Goal: Task Accomplishment & Management: Complete application form

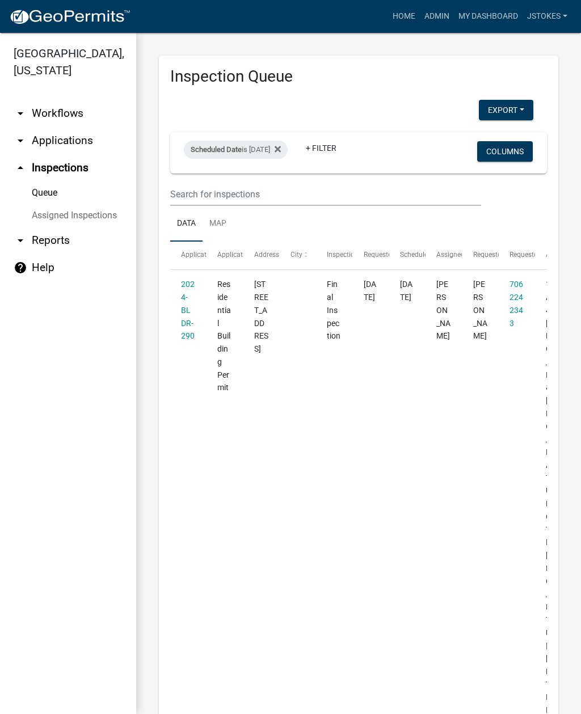
select select "2: 50"
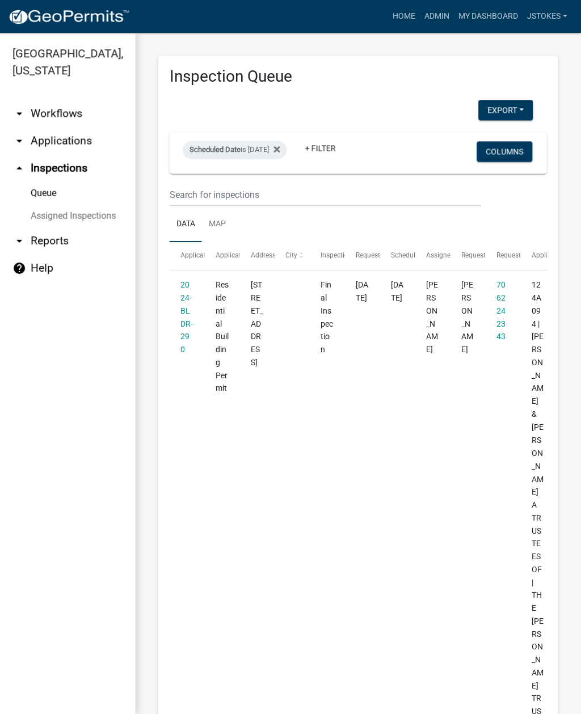
scroll to position [3500, 0]
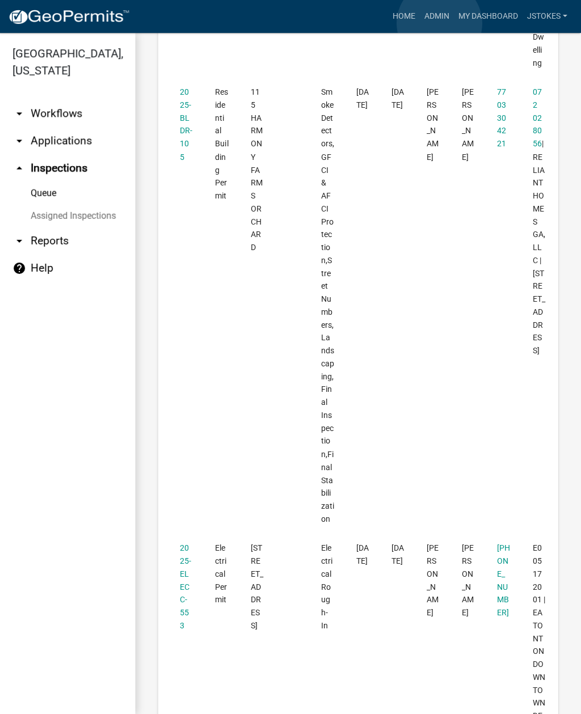
click at [438, 23] on link "Admin" at bounding box center [437, 17] width 34 height 22
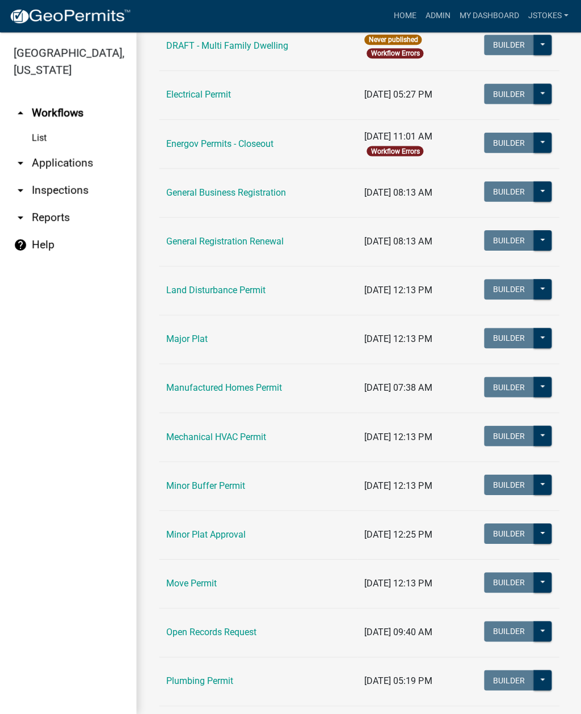
scroll to position [664, 0]
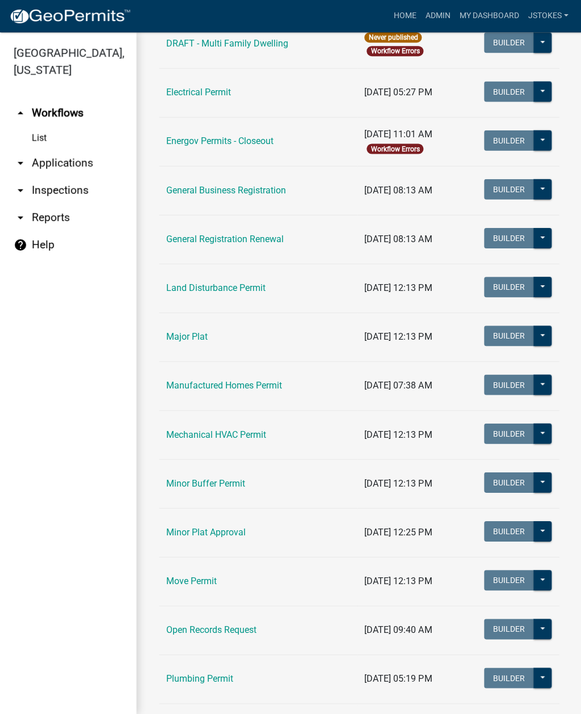
click at [258, 291] on link "Land Disturbance Permit" at bounding box center [215, 287] width 99 height 11
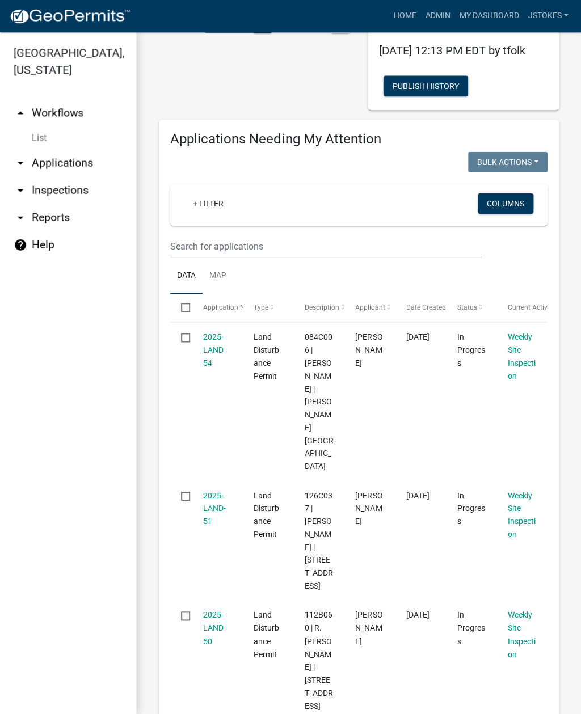
scroll to position [149, 0]
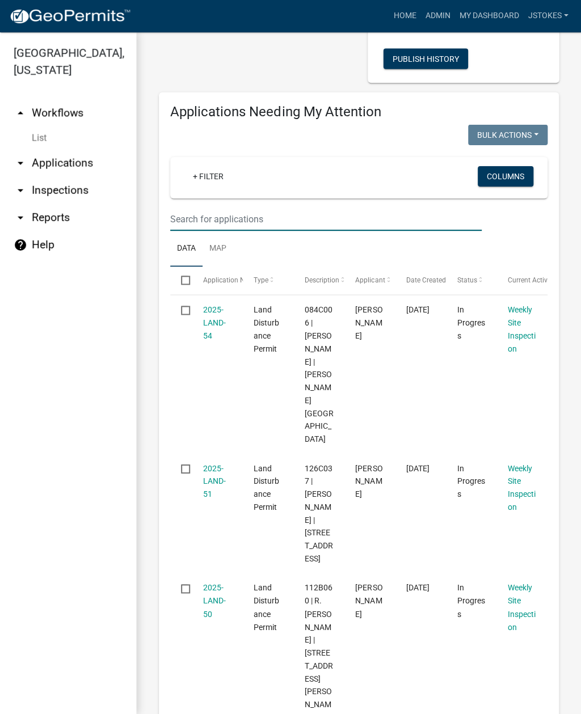
click at [235, 231] on input "text" at bounding box center [325, 219] width 311 height 23
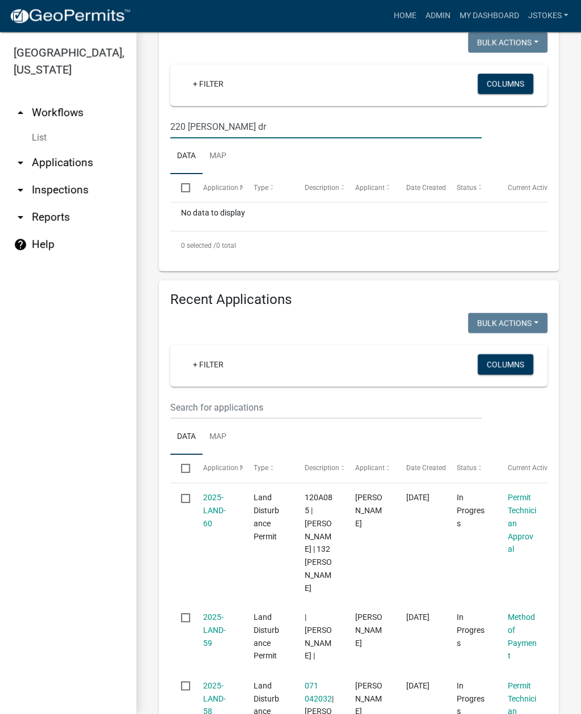
scroll to position [240, 0]
type input "2"
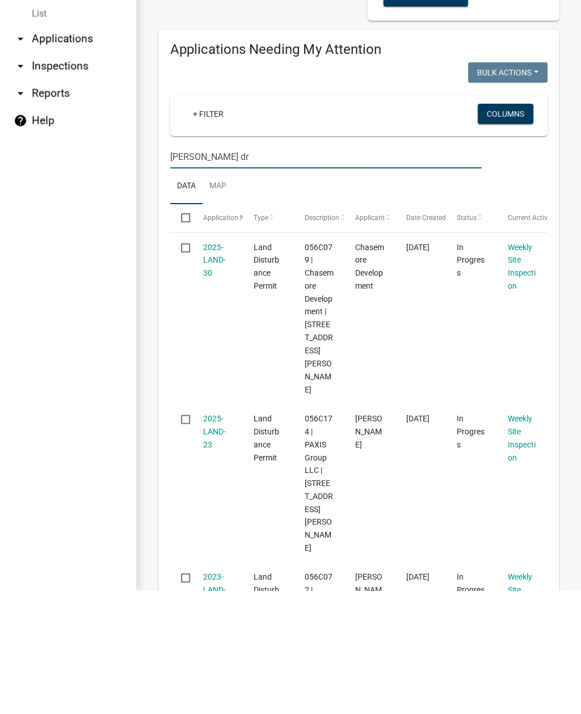
scroll to position [88, 0]
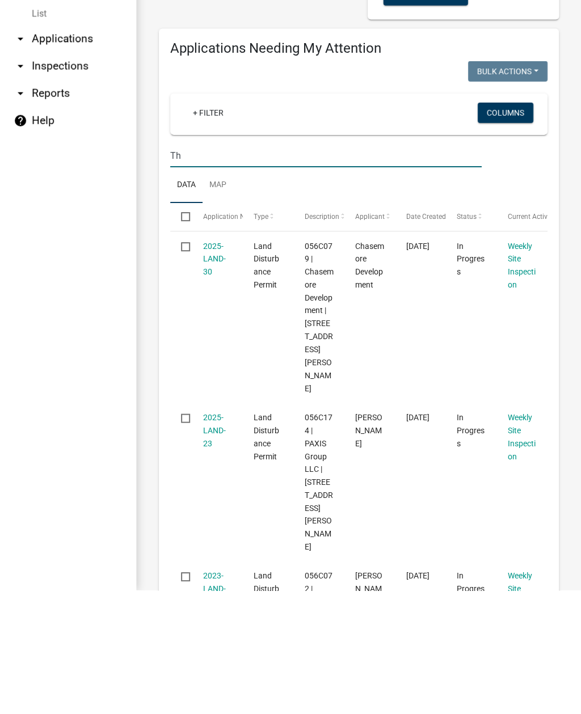
type input "T"
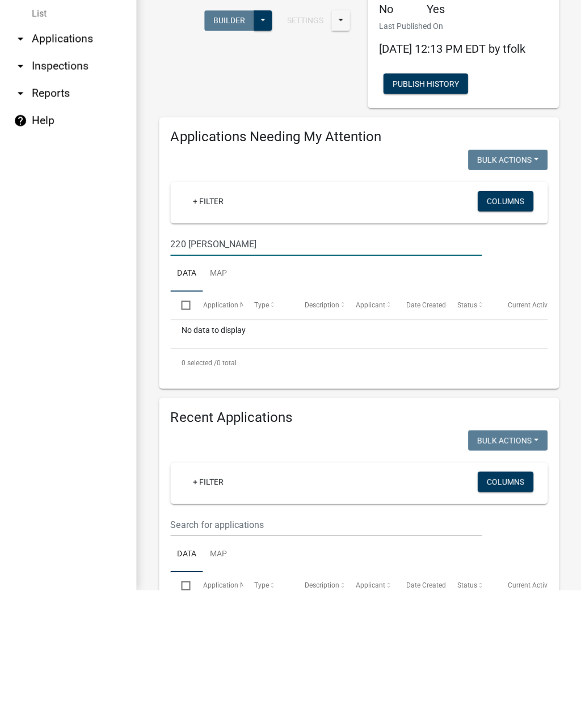
scroll to position [0, 0]
type input "2"
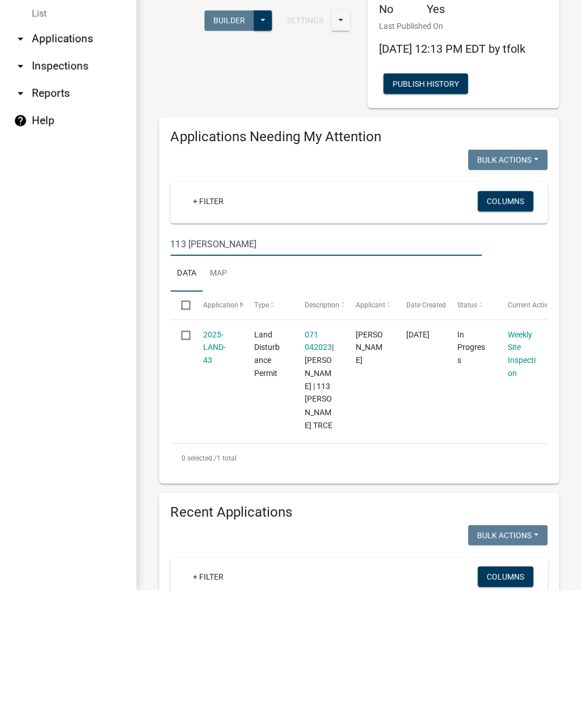
type input "113 tanner"
click at [518, 454] on link "Weekly Site Inspection" at bounding box center [521, 478] width 28 height 48
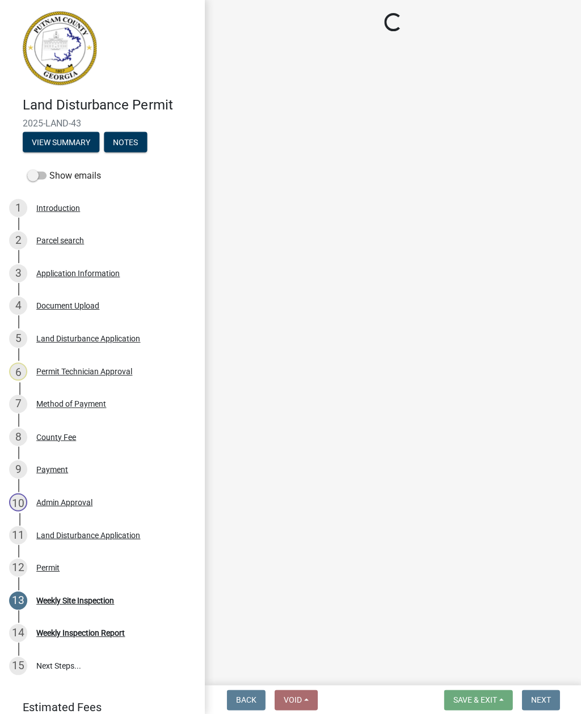
select select "af3c6edf-34d7-49be-824e-99d5d0a3954f"
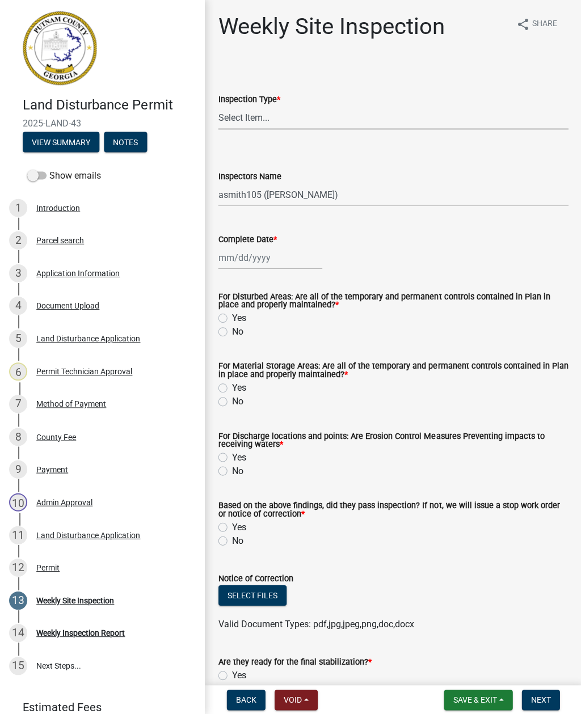
click at [272, 119] on select "Select Item... Site Inspection Initial Inspection Within 24 hours of a 0.5" sto…" at bounding box center [392, 118] width 349 height 23
select select "93c72d9c-4ccd-4a4f-9c87-9d2cfc81a2e2"
click at [306, 205] on select "Select Item... mrivera (Michele Rivera) StephanieM (Stephanie Morris ) QGrissom…" at bounding box center [392, 194] width 349 height 23
select select "41005c5c-e1e6-4724-b212-606768993ffb"
click at [267, 265] on div at bounding box center [270, 257] width 104 height 23
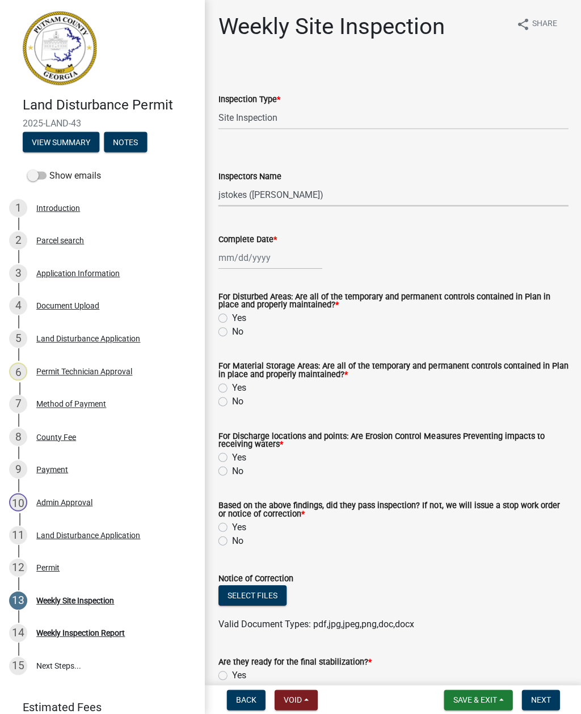
select select "10"
select select "2025"
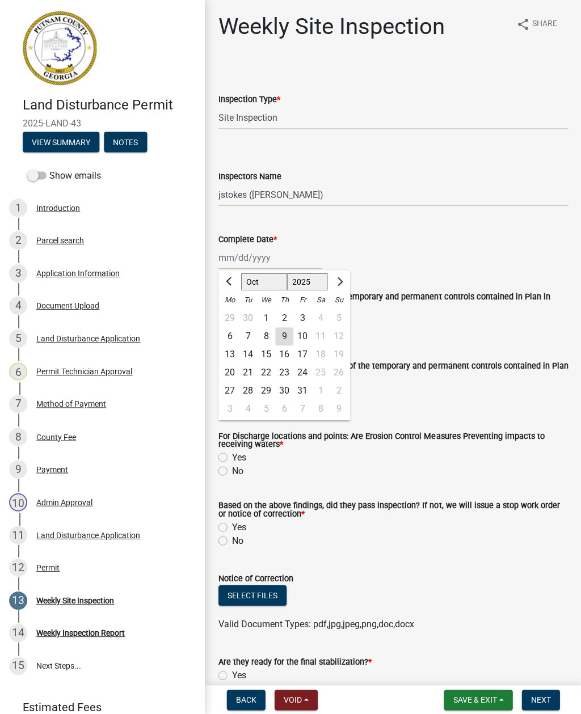
click at [272, 341] on div "8" at bounding box center [265, 336] width 18 height 18
type input "[DATE]"
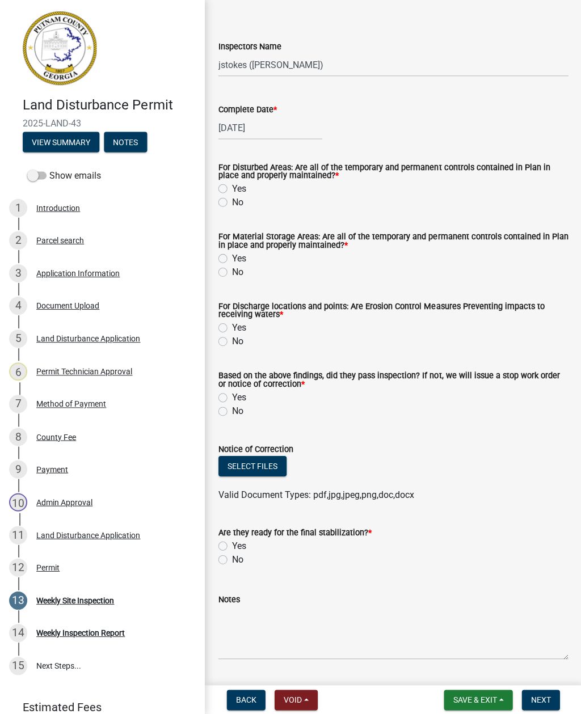
scroll to position [130, 0]
click at [231, 191] on label "Yes" at bounding box center [238, 188] width 14 height 14
click at [231, 189] on input "Yes" at bounding box center [234, 184] width 7 height 7
radio input "true"
click at [231, 257] on label "Yes" at bounding box center [238, 258] width 14 height 14
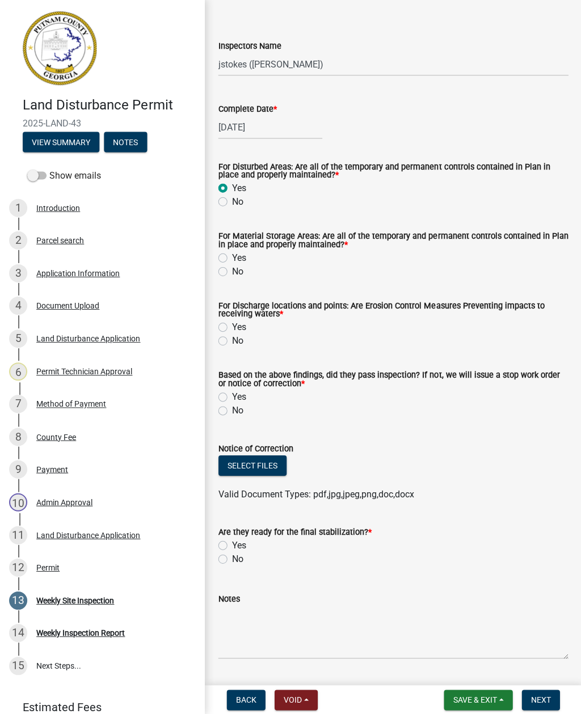
click at [231, 257] on input "Yes" at bounding box center [234, 254] width 7 height 7
radio input "true"
click at [231, 329] on label "Yes" at bounding box center [238, 327] width 14 height 14
click at [231, 328] on input "Yes" at bounding box center [234, 323] width 7 height 7
radio input "true"
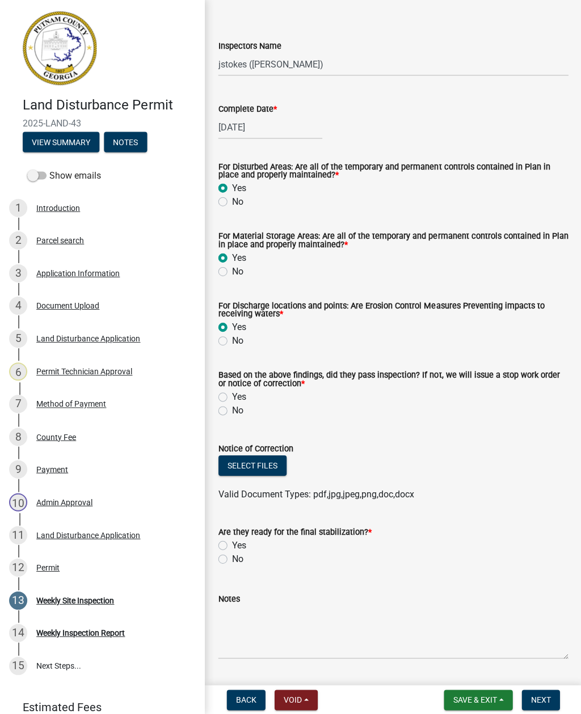
click at [231, 415] on label "No" at bounding box center [236, 411] width 11 height 14
click at [231, 411] on input "No" at bounding box center [234, 407] width 7 height 7
radio input "true"
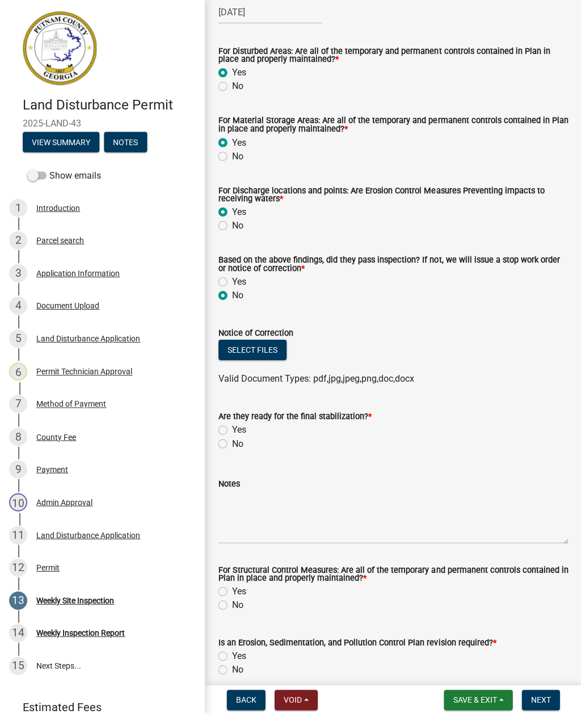
scroll to position [266, 0]
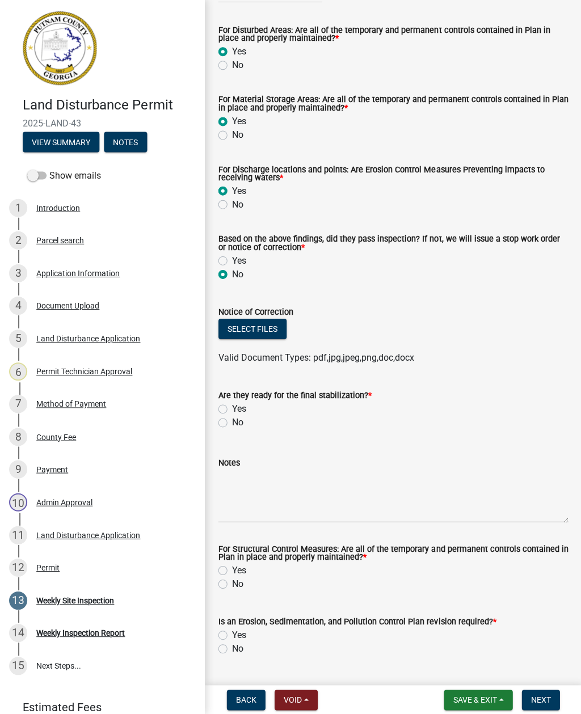
click at [231, 422] on label "No" at bounding box center [236, 423] width 11 height 14
click at [231, 422] on input "No" at bounding box center [234, 419] width 7 height 7
radio input "true"
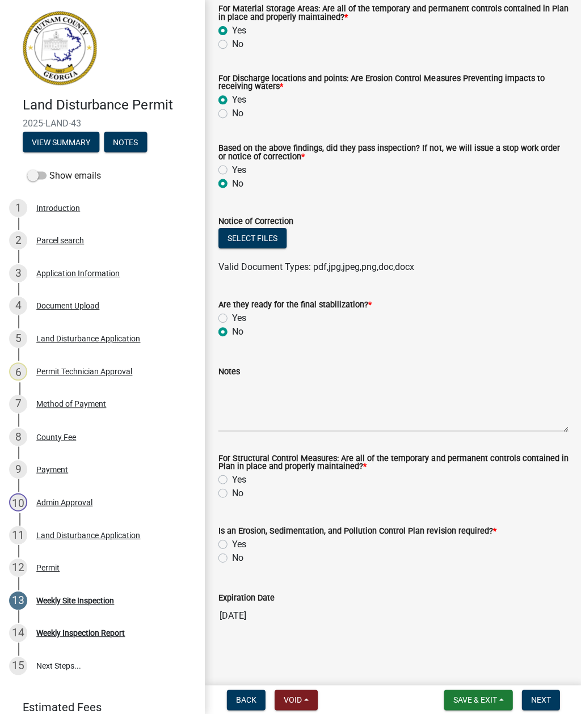
scroll to position [358, 0]
click at [277, 245] on button "Select files" at bounding box center [252, 238] width 68 height 20
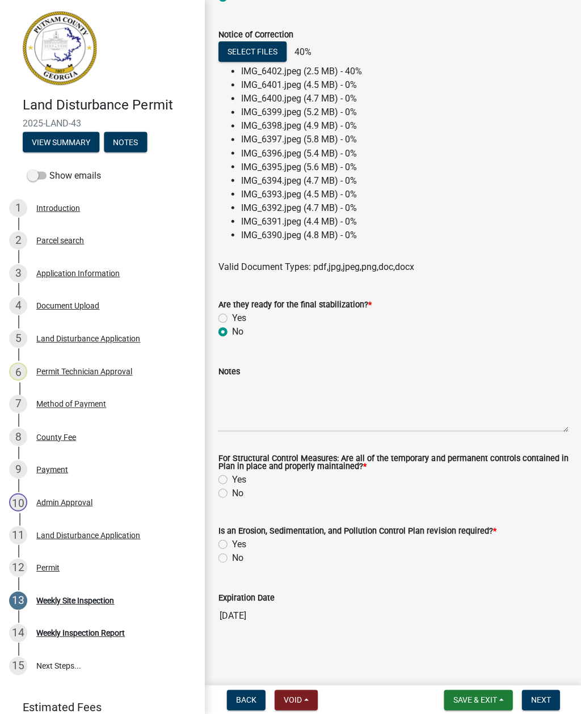
scroll to position [544, 0]
click at [262, 421] on textarea "Notes" at bounding box center [392, 404] width 349 height 53
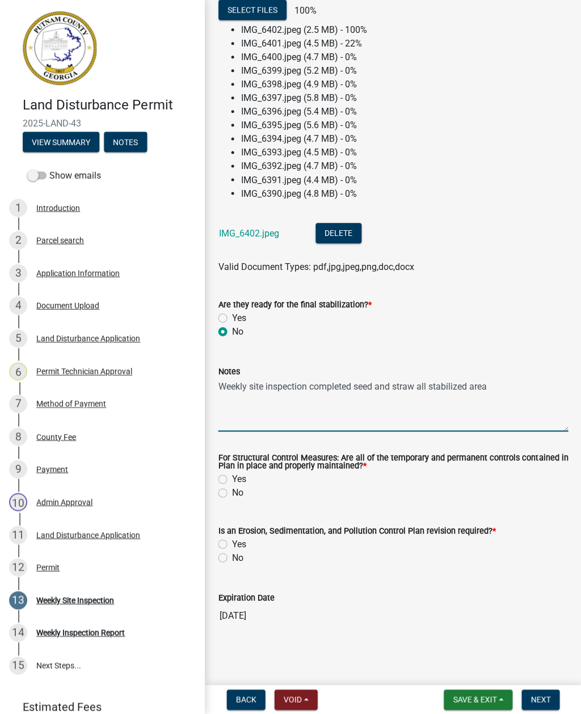
scroll to position [586, 0]
click at [493, 384] on textarea "Weekly site inspection completed seed and straw all stabilized area" at bounding box center [392, 404] width 349 height 53
click at [487, 386] on textarea "Weekly site inspection completed seed and straw all stabilized area" at bounding box center [392, 404] width 349 height 53
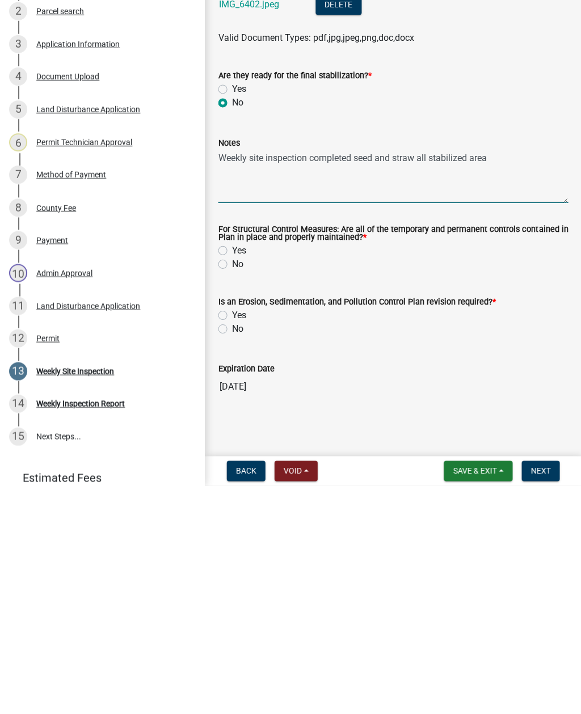
type textarea "Weekly site inspection completed seed and straw all stabilized area"
click at [229, 472] on div "Yes" at bounding box center [392, 479] width 349 height 14
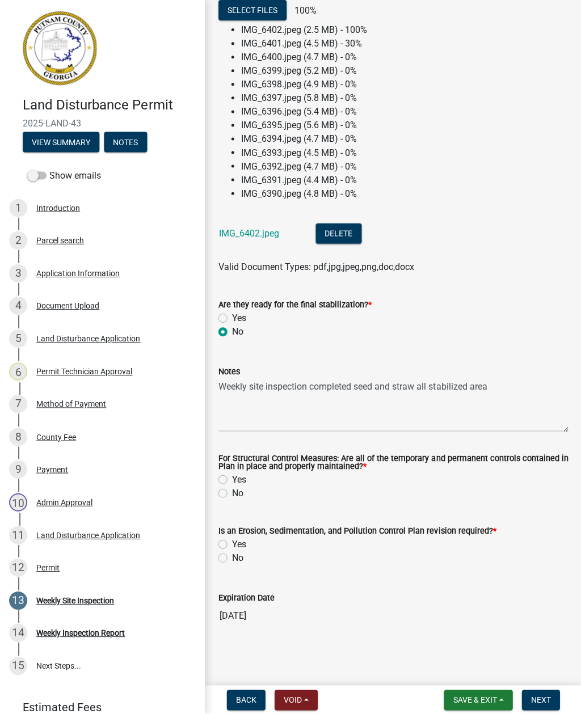
click at [232, 474] on label "Yes" at bounding box center [238, 479] width 14 height 14
click at [232, 474] on input "Yes" at bounding box center [234, 475] width 7 height 7
radio input "true"
click at [229, 540] on div "Yes" at bounding box center [392, 544] width 349 height 14
click at [231, 542] on label "Yes" at bounding box center [238, 544] width 14 height 14
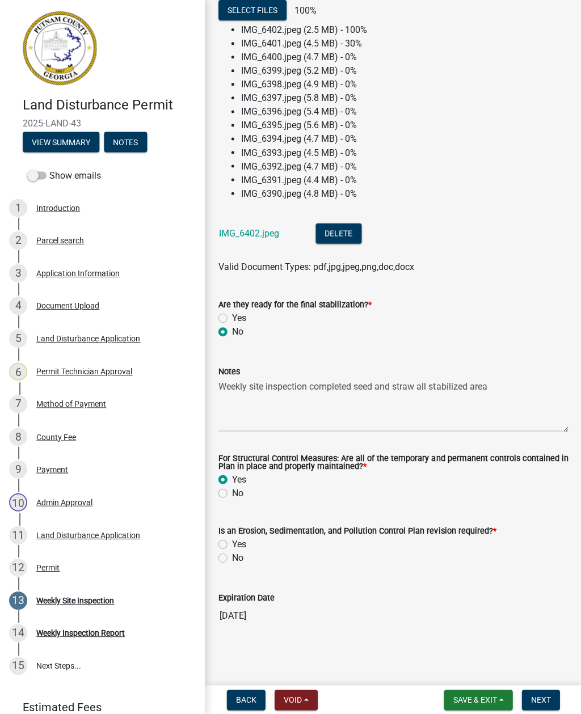
click at [231, 542] on input "Yes" at bounding box center [234, 540] width 7 height 7
radio input "true"
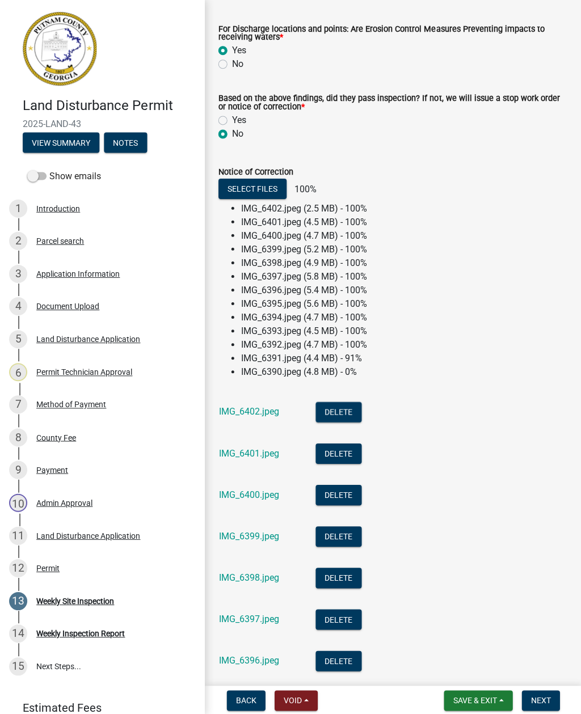
scroll to position [479, 0]
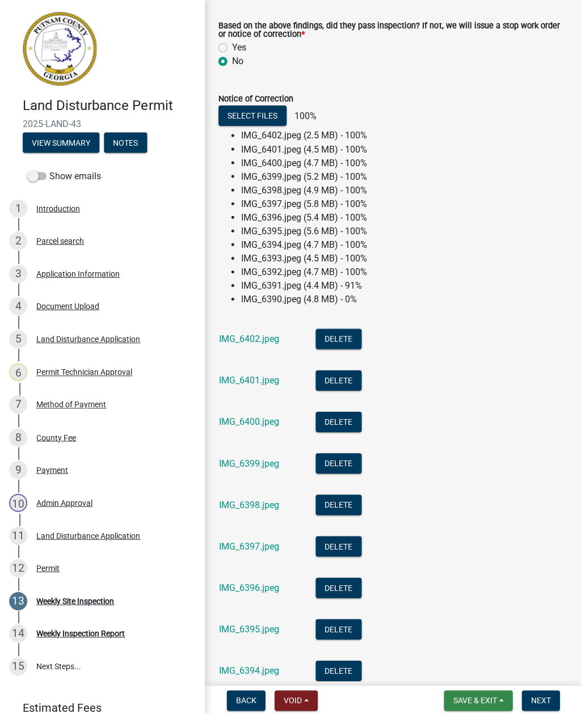
click at [477, 700] on span "Save & Exit" at bounding box center [474, 699] width 44 height 9
click at [483, 641] on button "Save" at bounding box center [466, 642] width 91 height 27
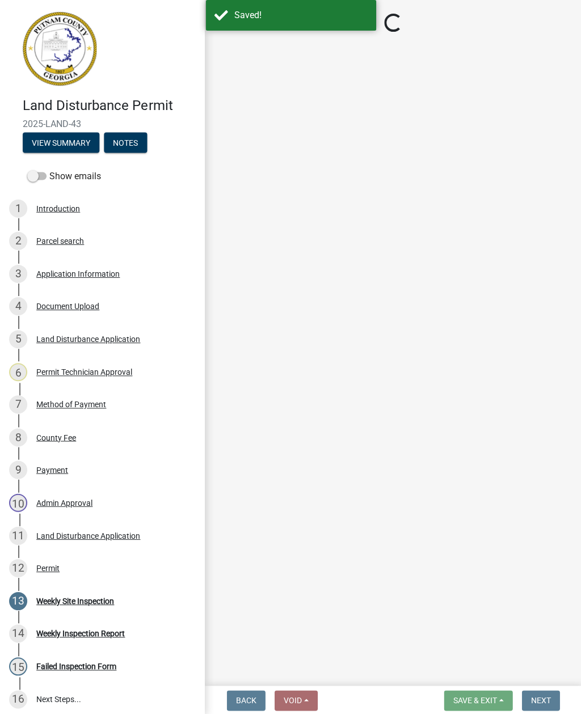
select select "93c72d9c-4ccd-4a4f-9c87-9d2cfc81a2e2"
select select "41005c5c-e1e6-4724-b212-606768993ffb"
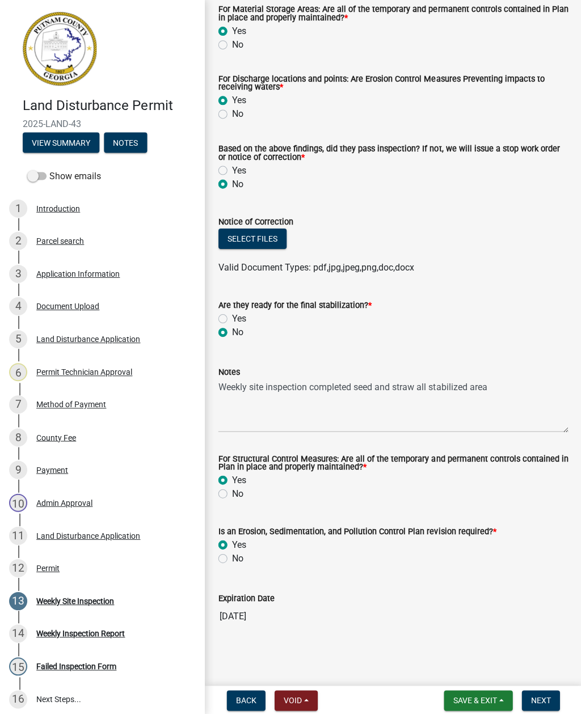
scroll to position [358, 0]
click at [275, 238] on button "Select files" at bounding box center [252, 238] width 68 height 20
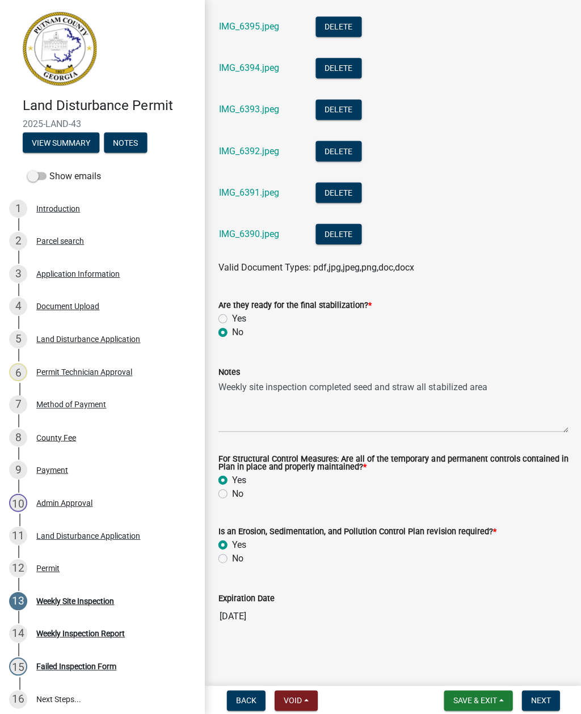
scroll to position [896, 0]
click at [551, 697] on button "Next" at bounding box center [540, 699] width 38 height 20
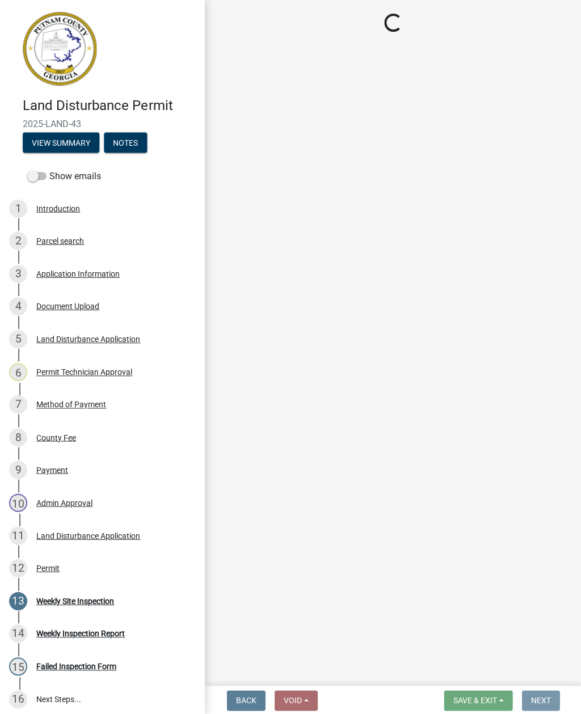
scroll to position [0, 0]
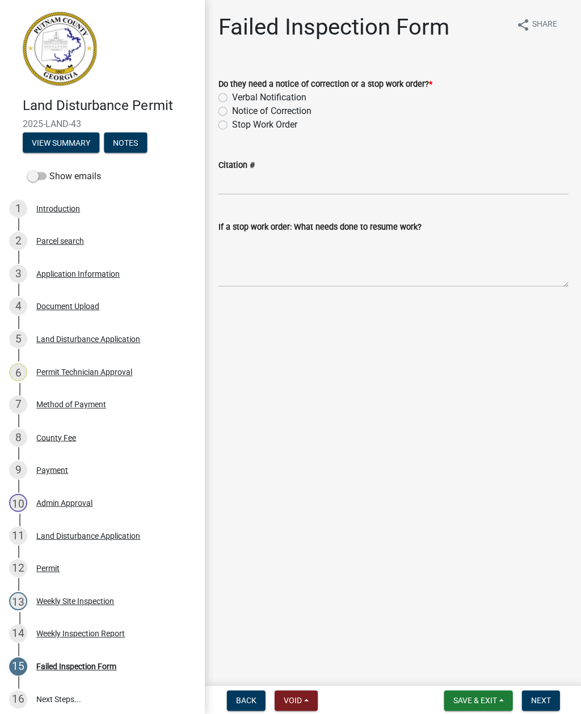
click at [231, 115] on label "Notice of Correction" at bounding box center [270, 111] width 79 height 14
click at [231, 112] on input "Notice of Correction" at bounding box center [234, 107] width 7 height 7
radio input "true"
click at [552, 702] on button "Next" at bounding box center [540, 699] width 38 height 20
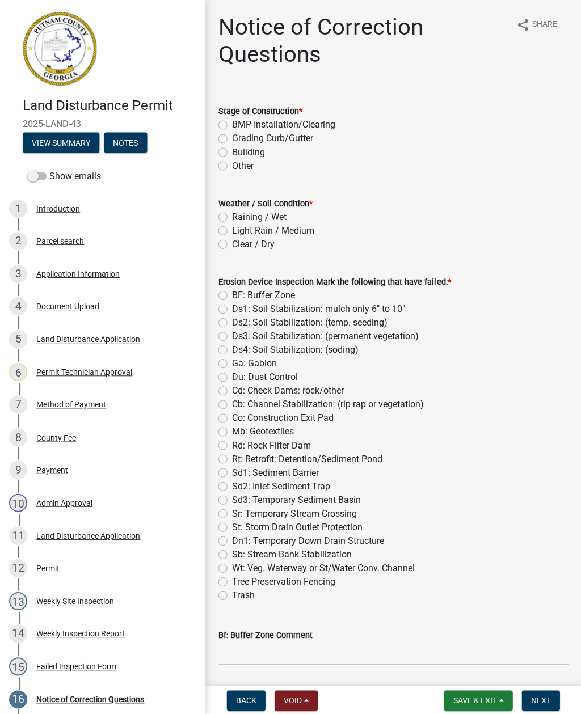
click at [231, 141] on label "Grading Curb/Gutter" at bounding box center [271, 139] width 81 height 14
click at [231, 139] on input "Grading Curb/Gutter" at bounding box center [234, 135] width 7 height 7
radio input "true"
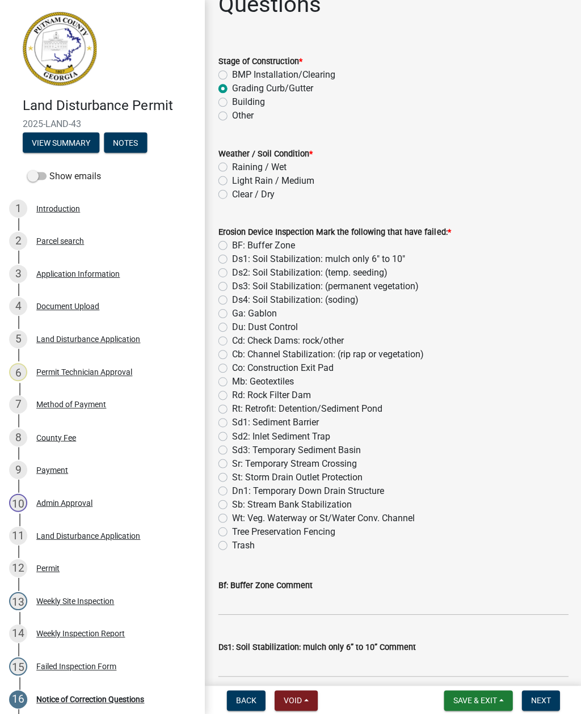
scroll to position [46, 0]
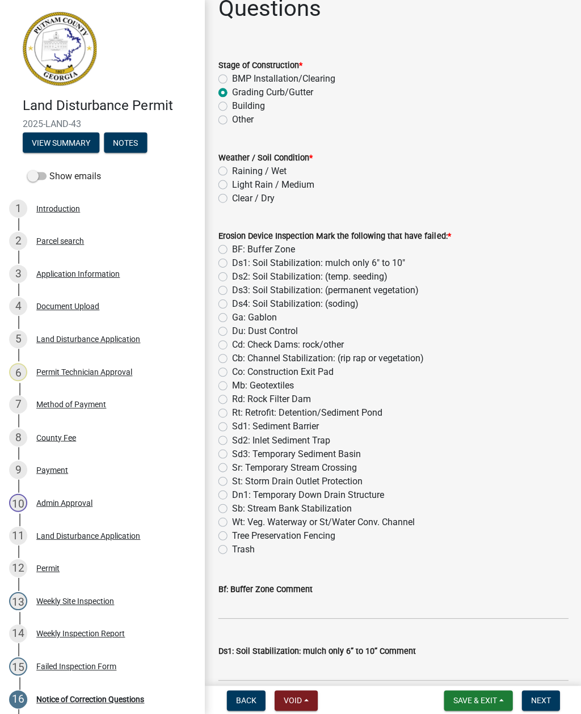
click at [231, 79] on label "BMP Installation/Clearing" at bounding box center [282, 79] width 103 height 14
click at [231, 79] on input "BMP Installation/Clearing" at bounding box center [234, 75] width 7 height 7
radio input "true"
click at [231, 196] on label "Clear / Dry" at bounding box center [252, 198] width 43 height 14
click at [231, 196] on input "Clear / Dry" at bounding box center [234, 194] width 7 height 7
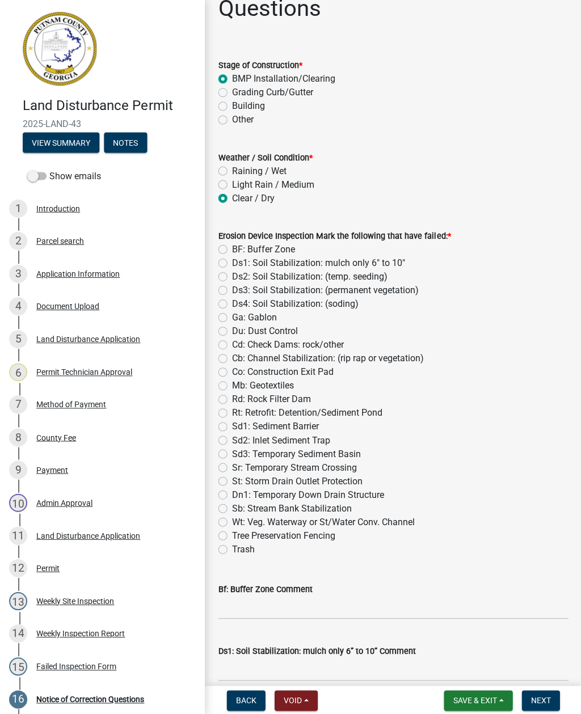
radio input "true"
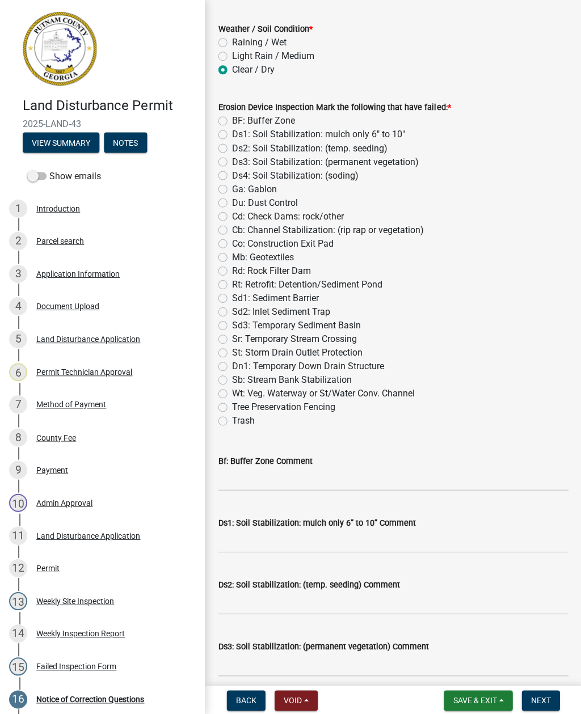
scroll to position [186, 0]
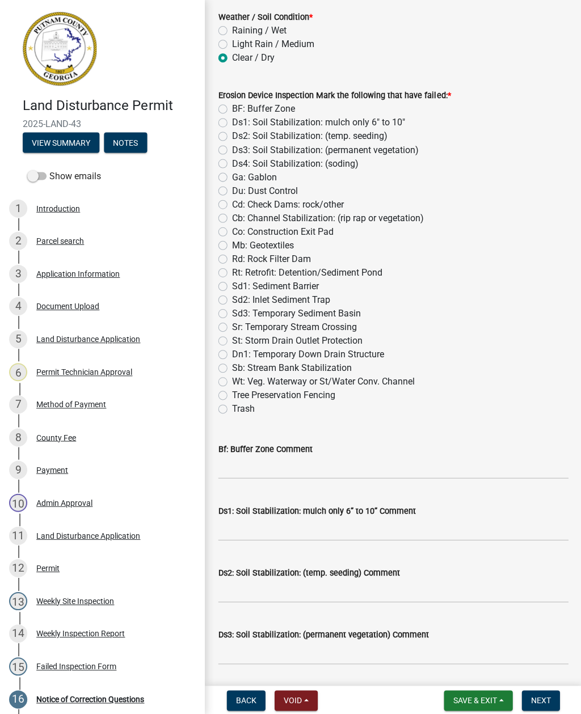
click at [231, 290] on label "Sd1: Sediment Barrier" at bounding box center [274, 286] width 87 height 14
click at [231, 286] on input "Sd1: Sediment Barrier" at bounding box center [234, 282] width 7 height 7
radio input "true"
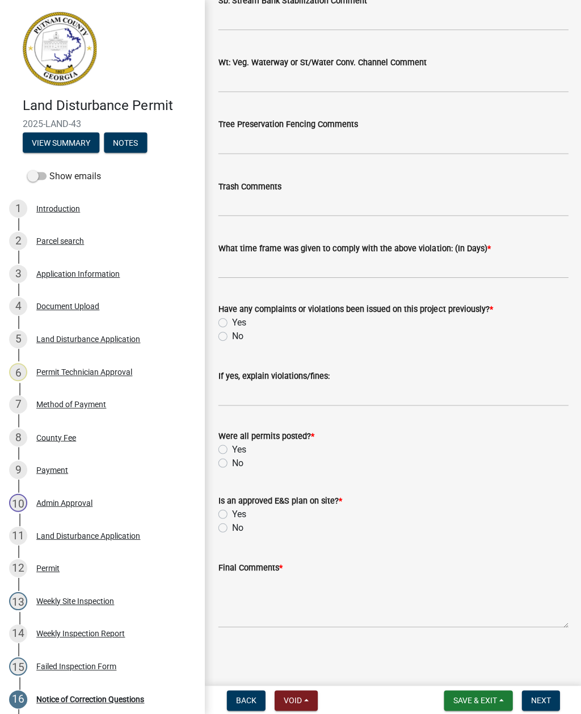
scroll to position [1808, 0]
click at [261, 276] on input "text" at bounding box center [392, 266] width 349 height 23
type input "W"
type input "2"
click at [231, 334] on label "No" at bounding box center [236, 336] width 11 height 14
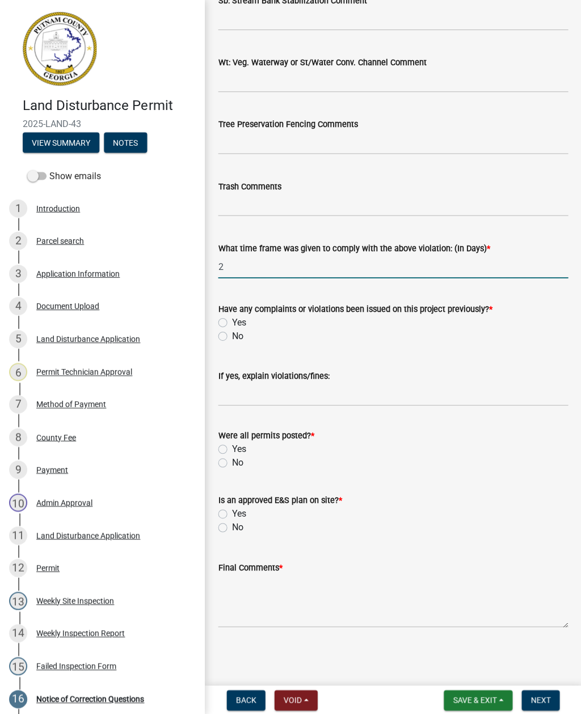
click at [231, 334] on input "No" at bounding box center [234, 332] width 7 height 7
radio input "true"
click at [229, 447] on div "Yes" at bounding box center [392, 449] width 349 height 14
click at [231, 445] on label "Yes" at bounding box center [238, 449] width 14 height 14
click at [231, 445] on input "Yes" at bounding box center [234, 445] width 7 height 7
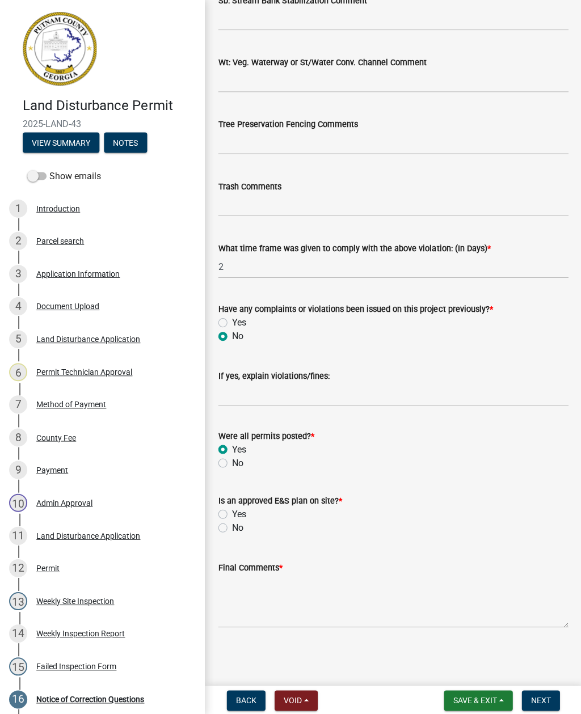
radio input "true"
click at [231, 516] on label "Yes" at bounding box center [238, 513] width 14 height 14
click at [231, 514] on input "Yes" at bounding box center [234, 509] width 7 height 7
radio input "true"
click at [271, 616] on textarea "Final Comments *" at bounding box center [392, 599] width 349 height 53
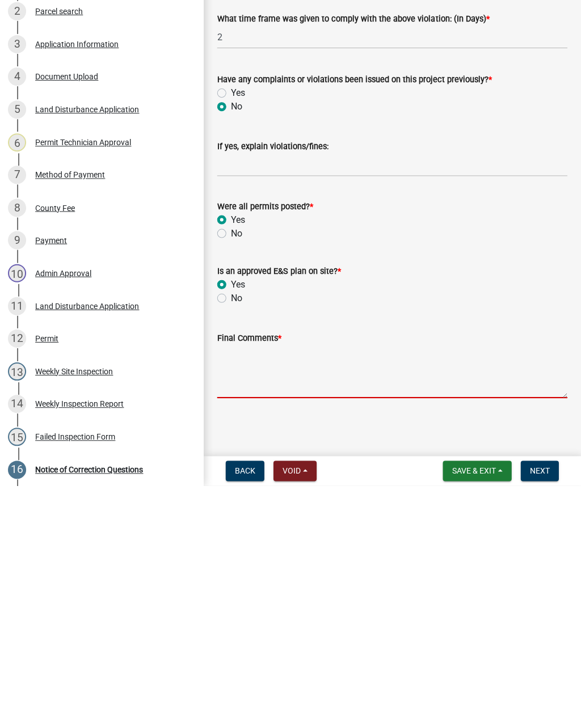
click at [248, 573] on textarea "Final Comments *" at bounding box center [392, 599] width 349 height 53
paste textarea "Weekly site inspection completed seed and straw all stabilized area"
type textarea "Weekly site inspection completed seed and straw all stabilized area"
click at [549, 689] on button "Next" at bounding box center [540, 699] width 38 height 20
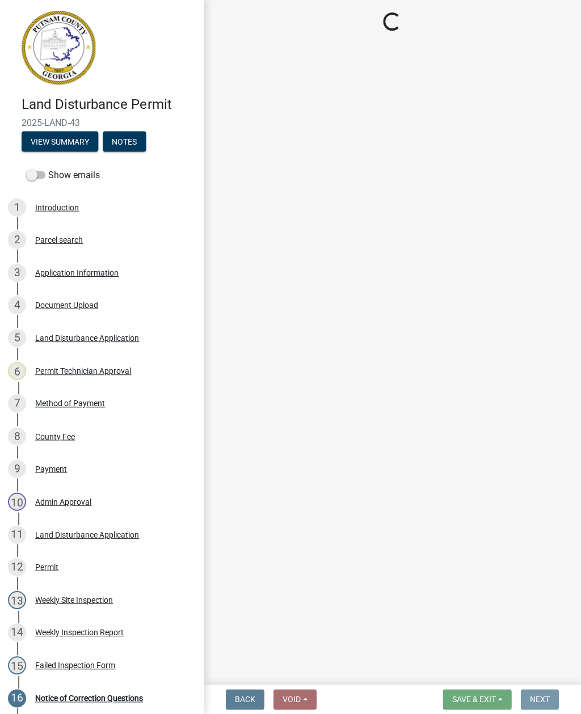
scroll to position [0, 0]
select select "af3c6edf-34d7-49be-824e-99d5d0a3954f"
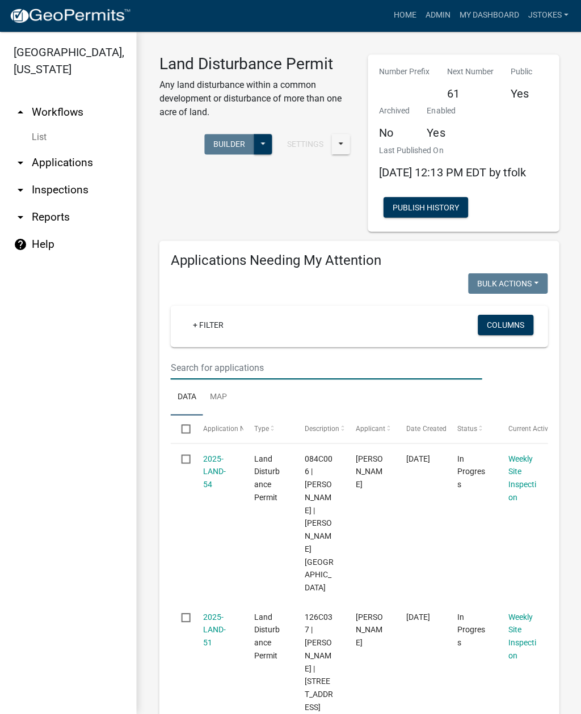
click at [213, 380] on input "text" at bounding box center [325, 368] width 311 height 23
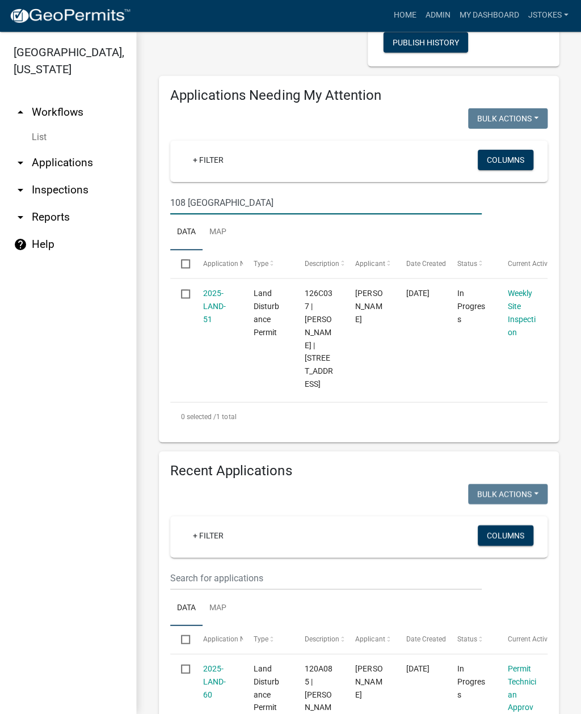
scroll to position [174, 0]
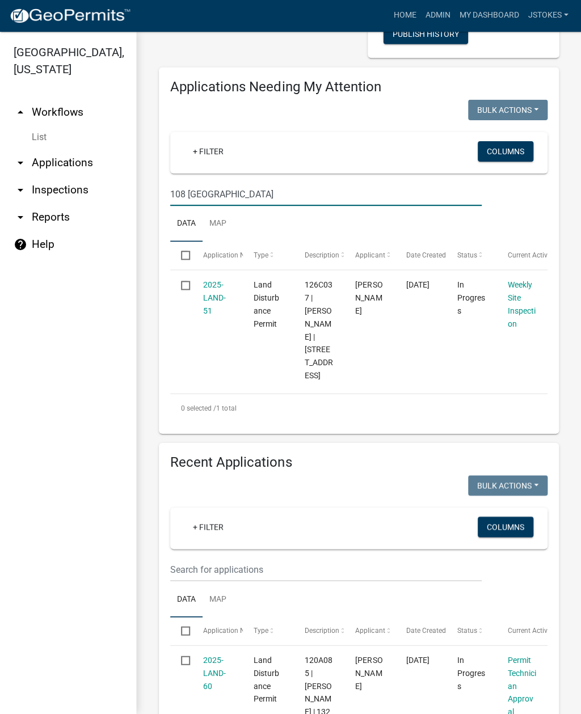
type input "108 Rockville"
click at [518, 311] on link "Weekly Site Inspection" at bounding box center [521, 305] width 28 height 48
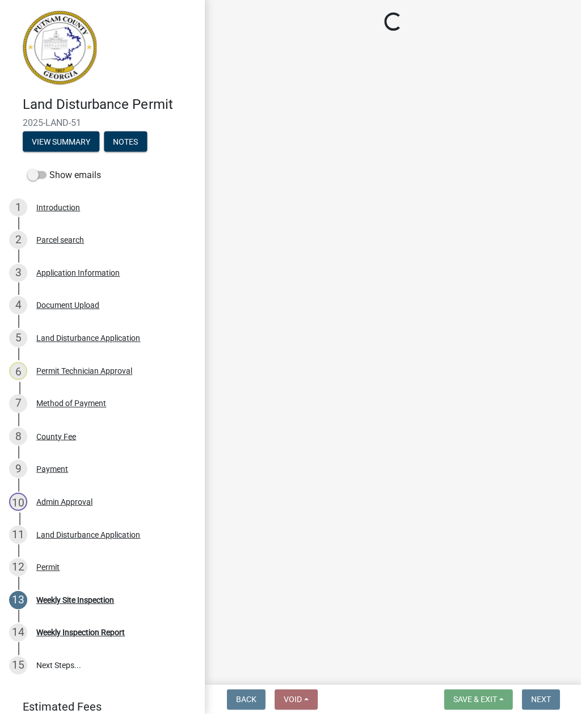
select select "af3c6edf-34d7-49be-824e-99d5d0a3954f"
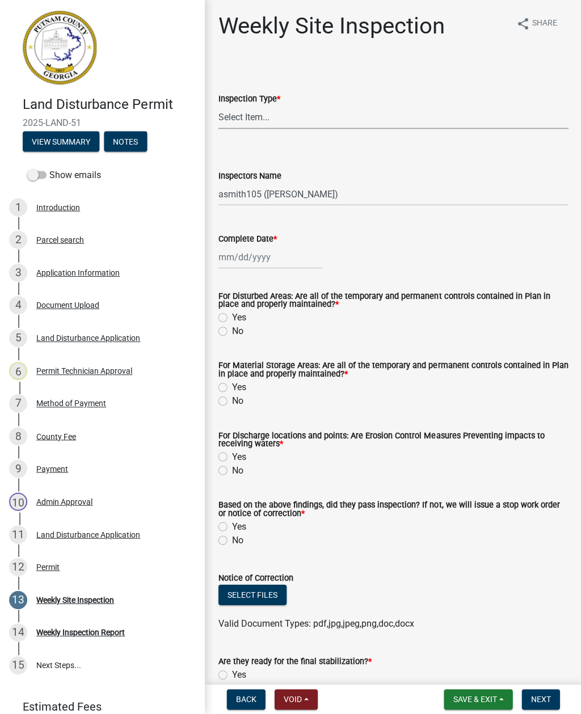
click at [267, 124] on select "Select Item... Site Inspection Initial Inspection Within 24 hours of a 0.5" sto…" at bounding box center [392, 118] width 349 height 23
select select "93c72d9c-4ccd-4a4f-9c87-9d2cfc81a2e2"
click at [310, 200] on select "Select Item... mrivera (Michele Rivera) StephanieM (Stephanie Morris ) QGrissom…" at bounding box center [392, 194] width 349 height 23
select select "41005c5c-e1e6-4724-b212-606768993ffb"
click at [263, 267] on div at bounding box center [270, 257] width 104 height 23
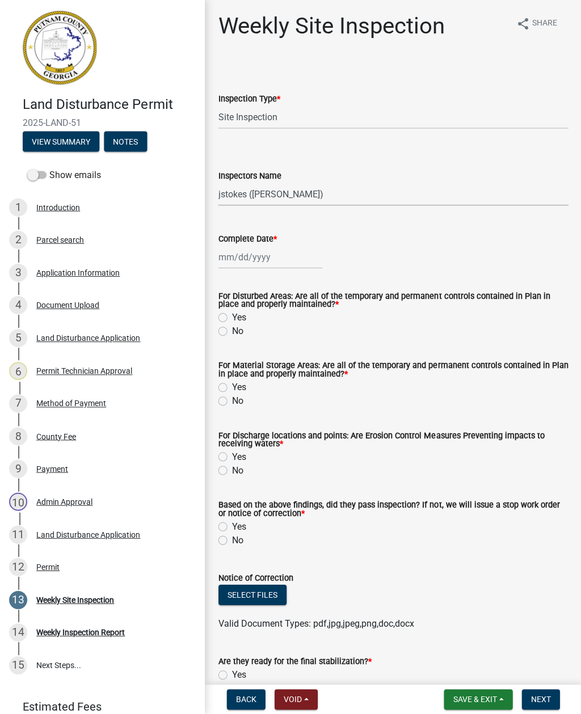
select select "10"
select select "2025"
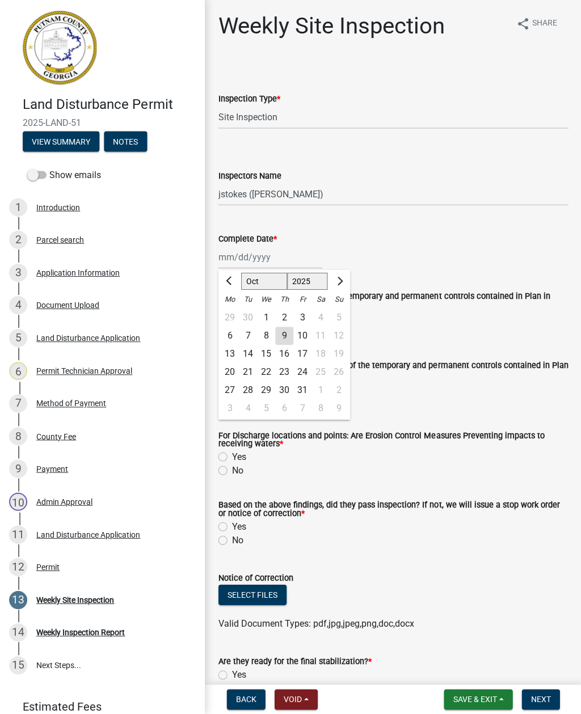
click at [267, 336] on div "8" at bounding box center [265, 336] width 18 height 18
type input "[DATE]"
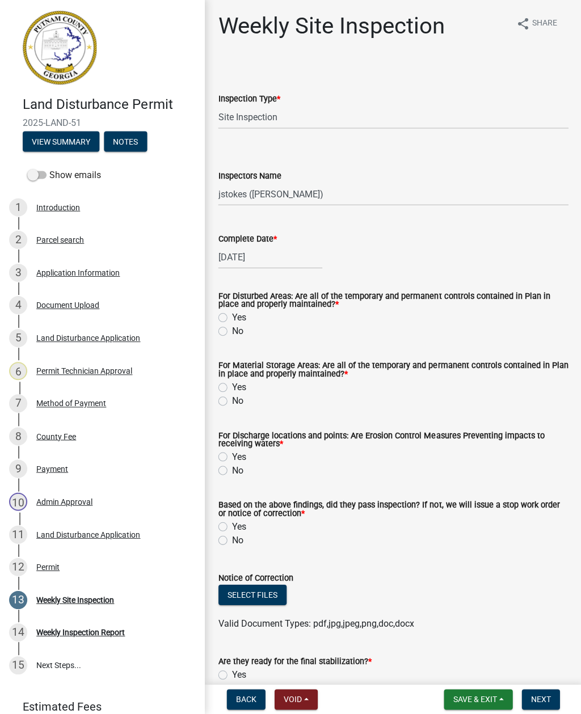
click at [231, 318] on label "Yes" at bounding box center [238, 318] width 14 height 14
click at [231, 318] on input "Yes" at bounding box center [234, 314] width 7 height 7
radio input "true"
click at [231, 386] on label "Yes" at bounding box center [238, 388] width 14 height 14
click at [231, 386] on input "Yes" at bounding box center [234, 384] width 7 height 7
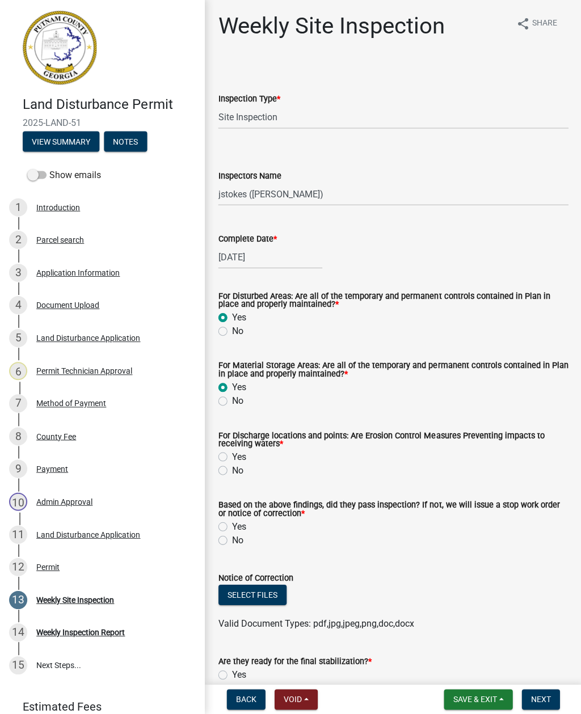
radio input "true"
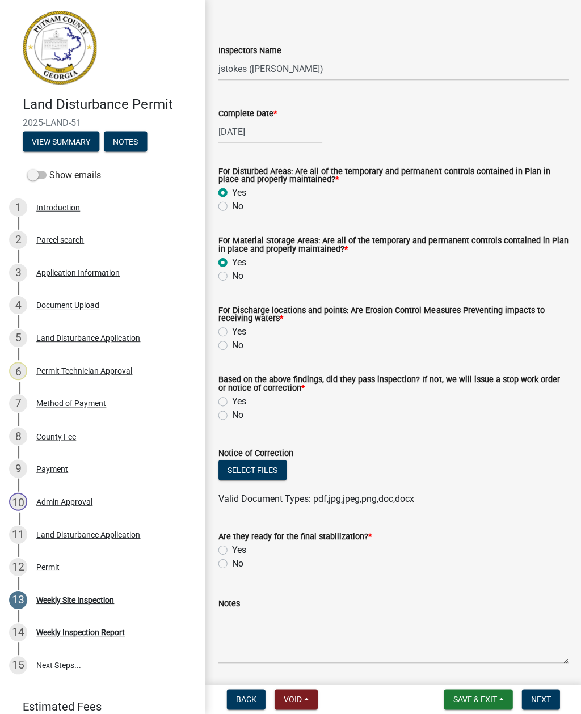
scroll to position [125, 0]
click at [231, 329] on label "Yes" at bounding box center [238, 332] width 14 height 14
click at [231, 329] on input "Yes" at bounding box center [234, 328] width 7 height 7
radio input "true"
click at [231, 418] on label "No" at bounding box center [236, 415] width 11 height 14
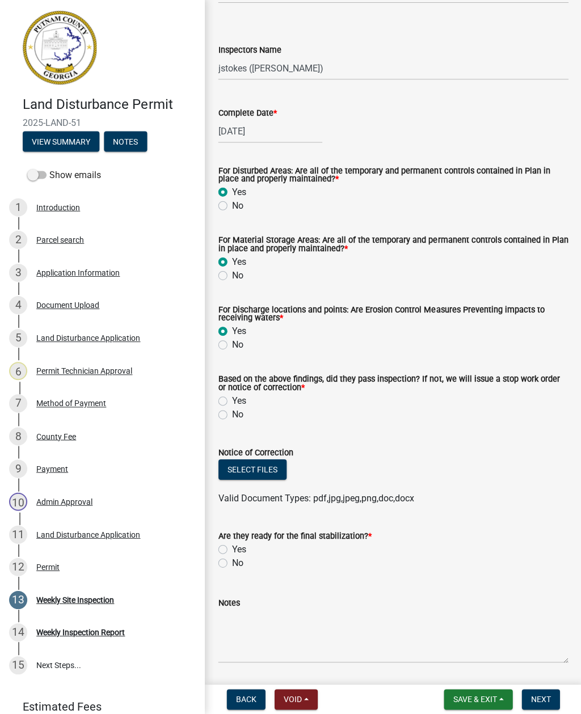
click at [231, 416] on input "No" at bounding box center [234, 411] width 7 height 7
radio input "true"
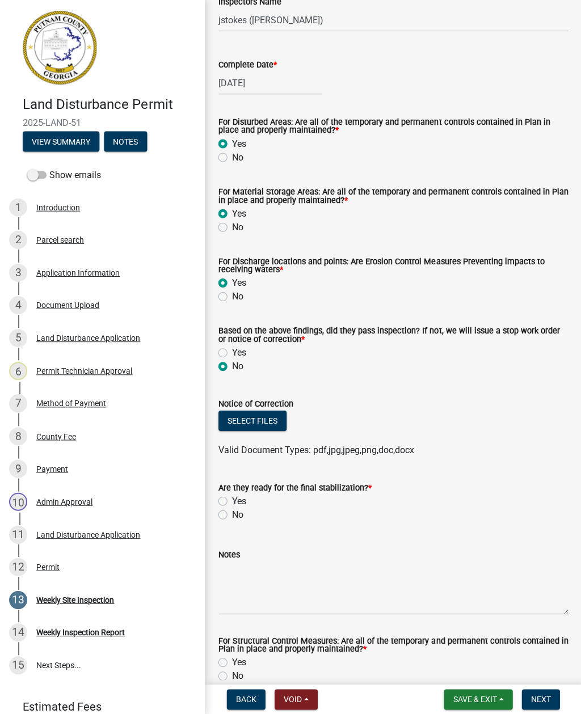
scroll to position [245, 0]
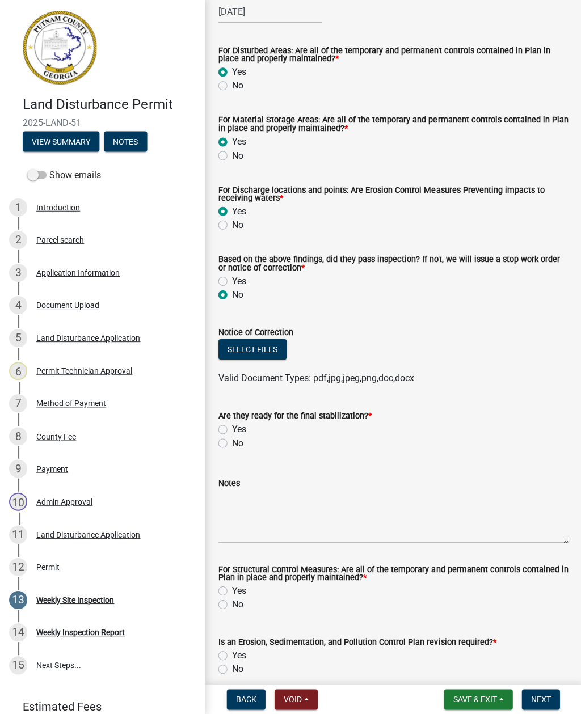
click at [231, 446] on label "No" at bounding box center [236, 444] width 11 height 14
click at [231, 444] on input "No" at bounding box center [234, 440] width 7 height 7
radio input "true"
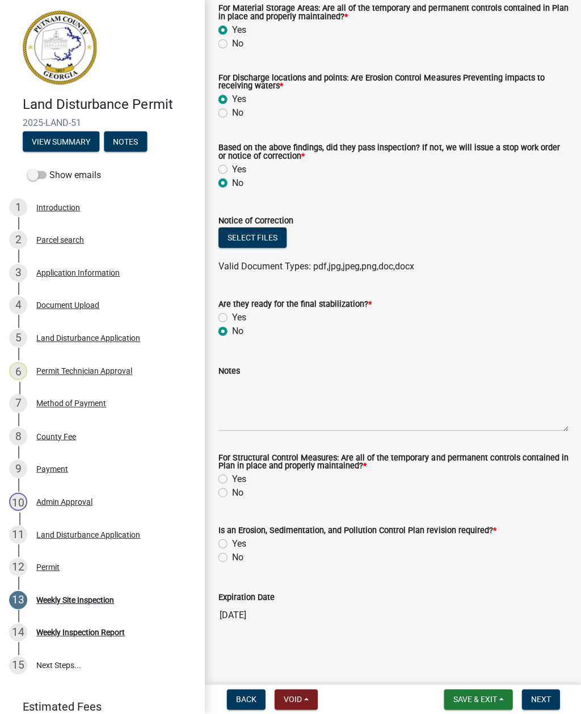
scroll to position [358, 0]
click at [258, 429] on textarea "Notes" at bounding box center [392, 404] width 349 height 53
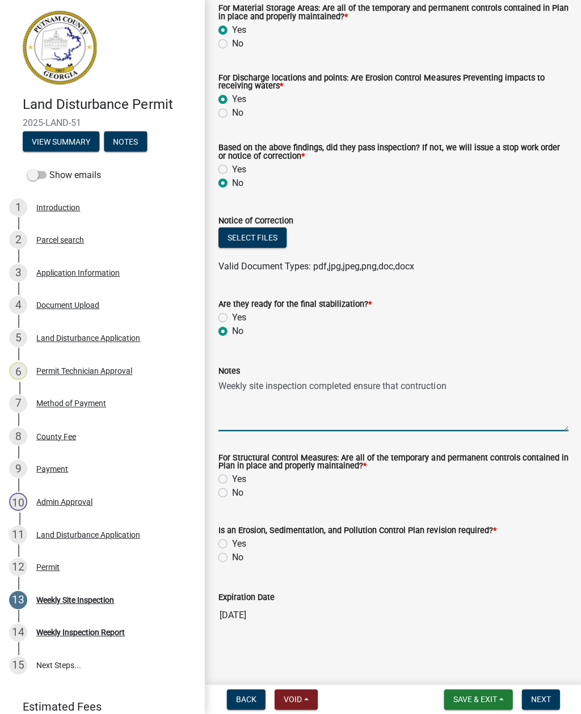
click at [428, 383] on textarea "Weekly site inspection completed ensure that contruction" at bounding box center [392, 404] width 349 height 53
type textarea "Weekly site inspection completed ensure that construction entrance is properly …"
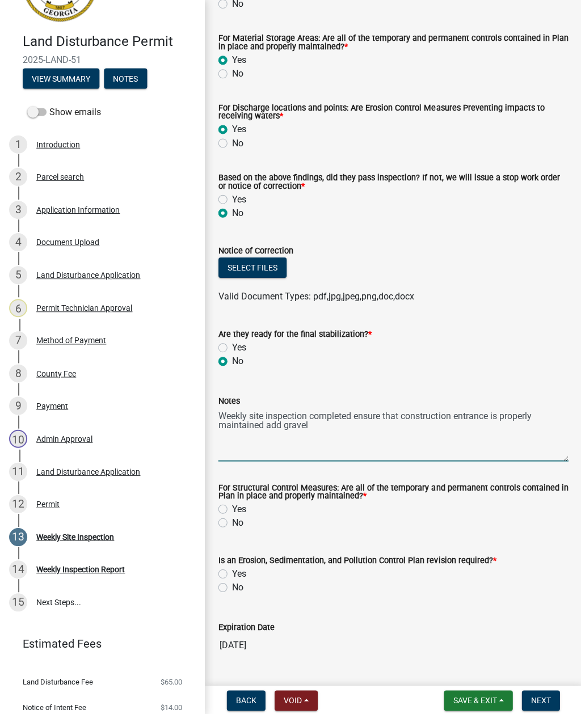
scroll to position [39, 0]
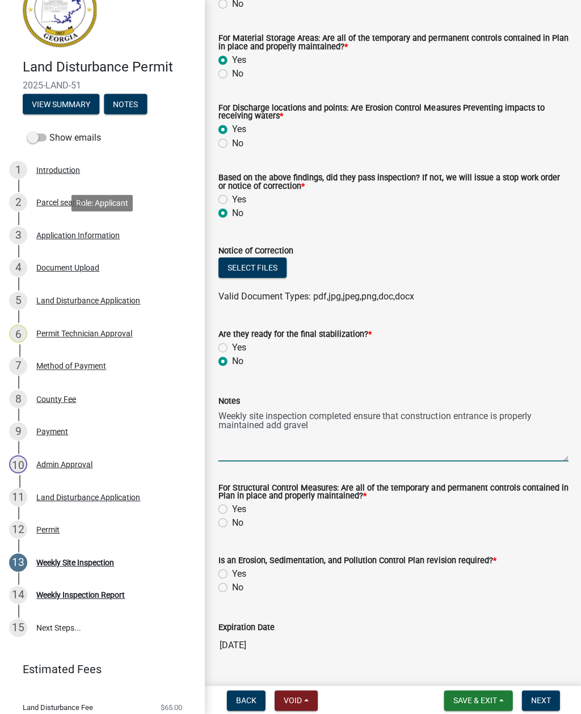
click at [107, 238] on div "Application Information" at bounding box center [77, 235] width 83 height 8
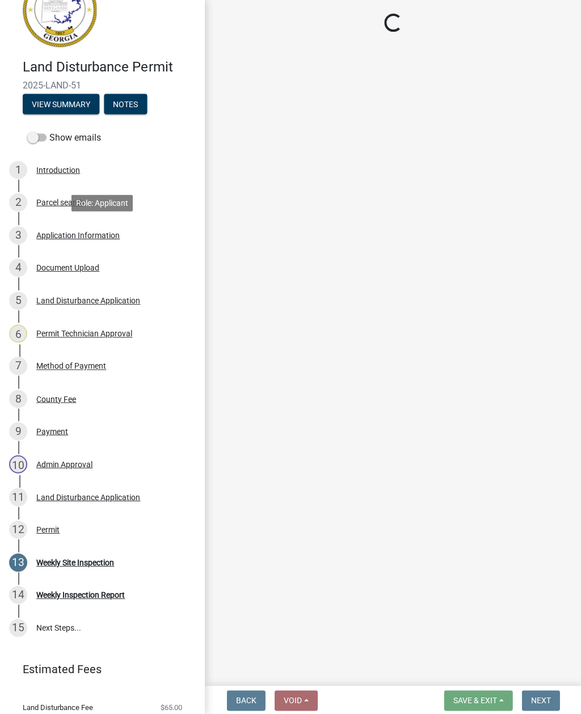
scroll to position [0, 0]
select select "34fe85c2-5f76-4343-b6bb-8ca387e0bed7"
select select "83394b22-4a11-496c-8e5c-75ade2e72faf"
select select "469c5908-2854-42d5-89ed-bee7fc26529e"
select select "6f1acead-4b1a-4680-ba5d-beeb03d30465"
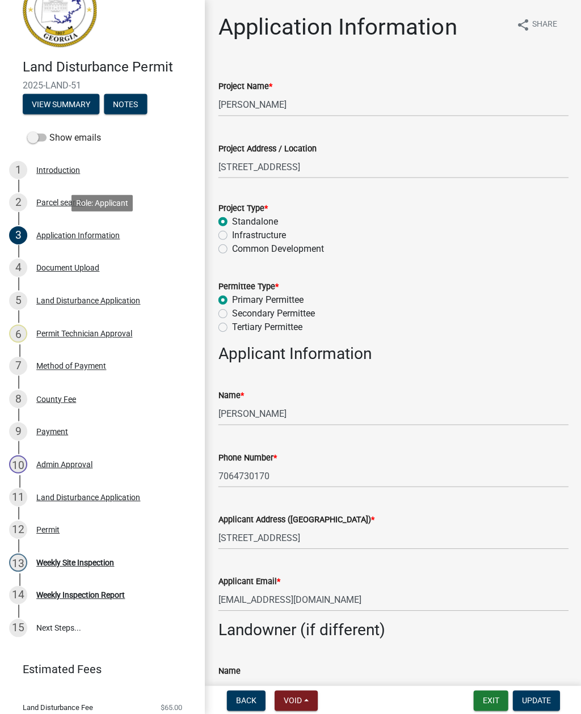
click at [114, 561] on div "Weekly Site Inspection" at bounding box center [75, 561] width 78 height 8
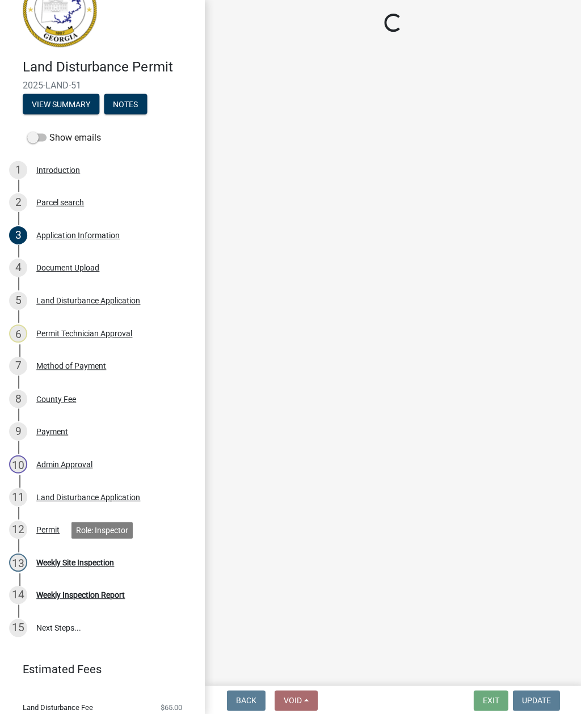
select select "af3c6edf-34d7-49be-824e-99d5d0a3954f"
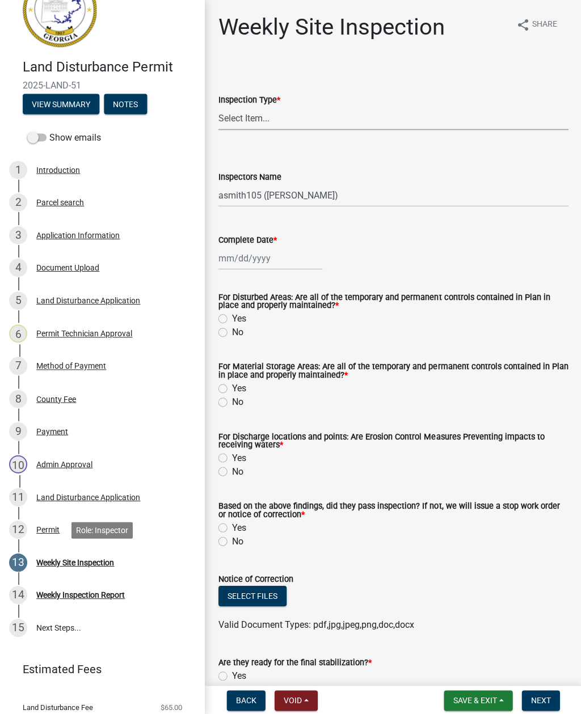
click at [258, 121] on select "Select Item... Site Inspection Initial Inspection Within 24 hours of a 0.5" sto…" at bounding box center [392, 118] width 349 height 23
select select "93c72d9c-4ccd-4a4f-9c87-9d2cfc81a2e2"
click at [310, 200] on select "Select Item... mrivera (Michele Rivera) StephanieM (Stephanie Morris ) QGrissom…" at bounding box center [392, 194] width 349 height 23
select select "41005c5c-e1e6-4724-b212-606768993ffb"
click at [264, 261] on div at bounding box center [270, 257] width 104 height 23
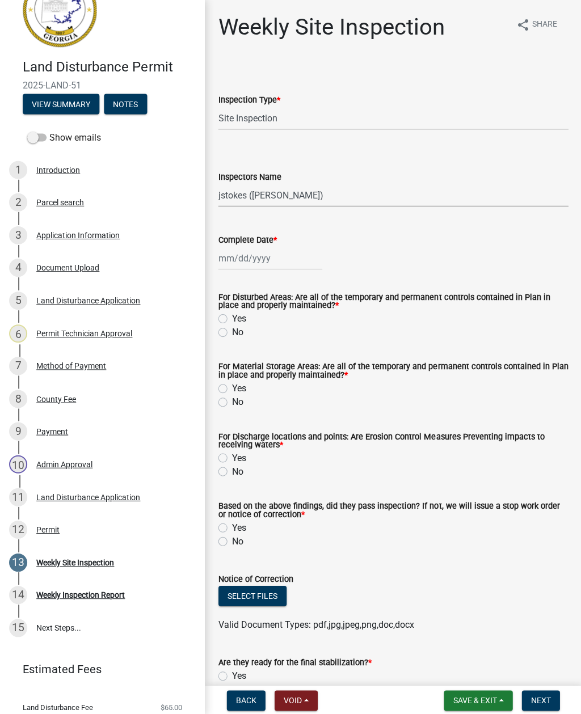
select select "10"
select select "2025"
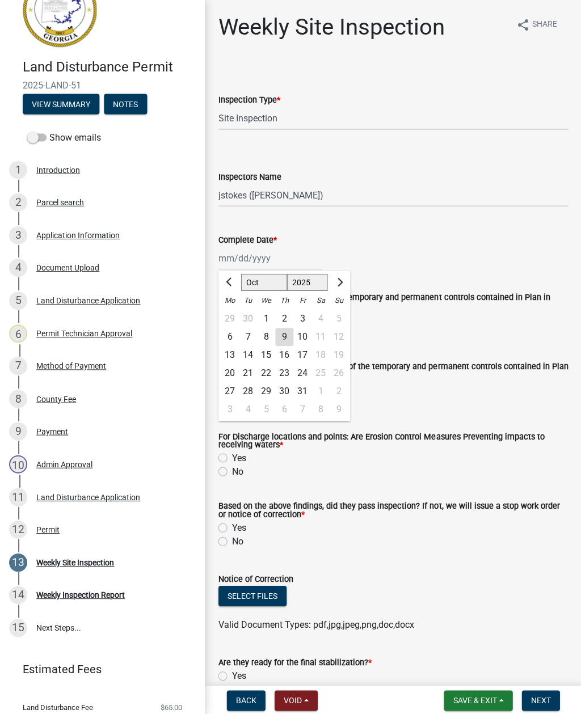
click at [266, 340] on div "8" at bounding box center [265, 336] width 18 height 18
type input "[DATE]"
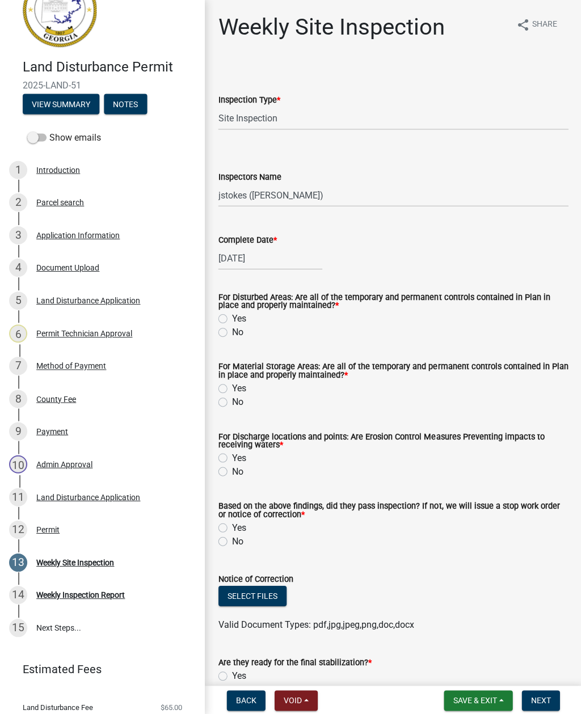
click at [229, 318] on div "Yes" at bounding box center [392, 318] width 349 height 14
click at [232, 386] on label "Yes" at bounding box center [238, 388] width 14 height 14
click at [232, 386] on input "Yes" at bounding box center [234, 384] width 7 height 7
radio input "true"
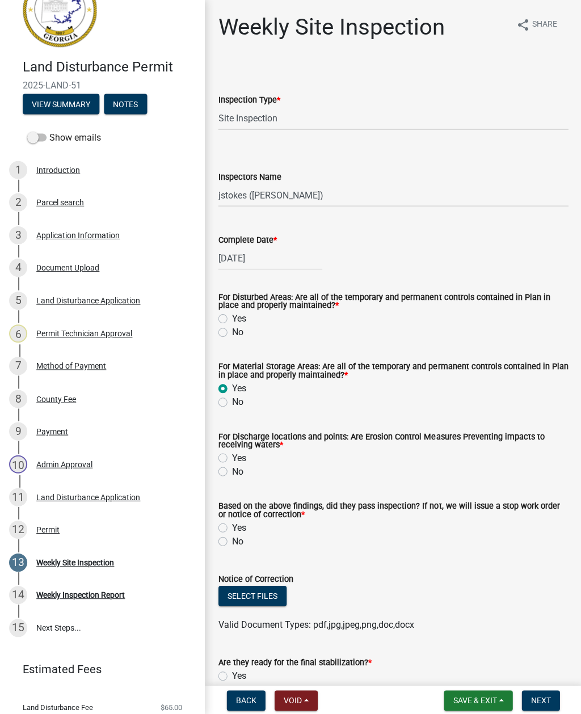
click at [231, 319] on label "Yes" at bounding box center [238, 318] width 14 height 14
click at [231, 319] on input "Yes" at bounding box center [234, 314] width 7 height 7
radio input "true"
click at [229, 452] on div "Yes" at bounding box center [392, 457] width 349 height 14
click at [231, 456] on label "Yes" at bounding box center [238, 457] width 14 height 14
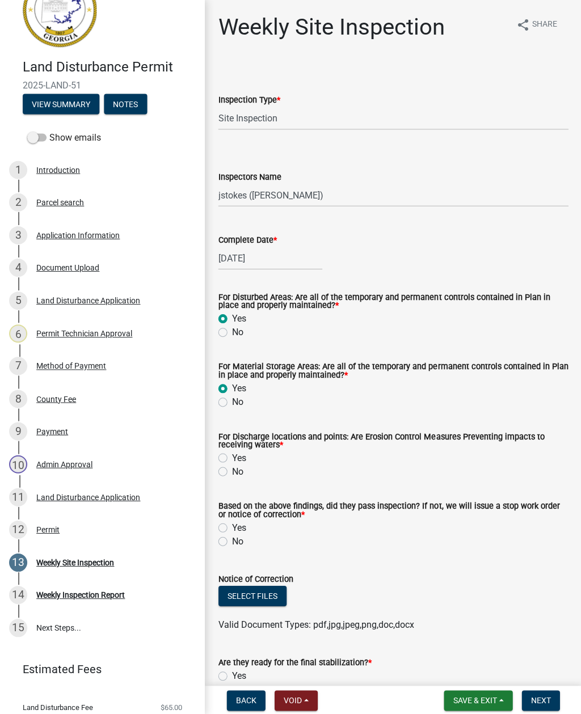
click at [231, 456] on input "Yes" at bounding box center [234, 453] width 7 height 7
radio input "true"
click at [231, 543] on label "No" at bounding box center [236, 541] width 11 height 14
click at [231, 541] on input "No" at bounding box center [234, 537] width 7 height 7
radio input "true"
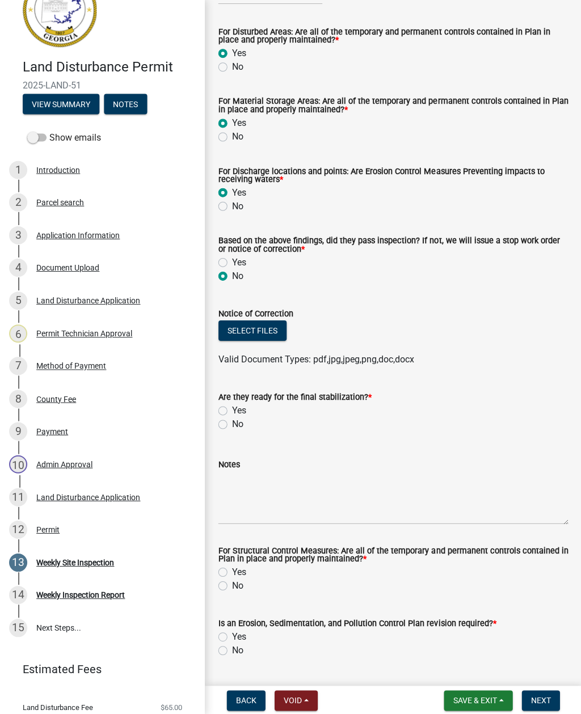
scroll to position [269, 0]
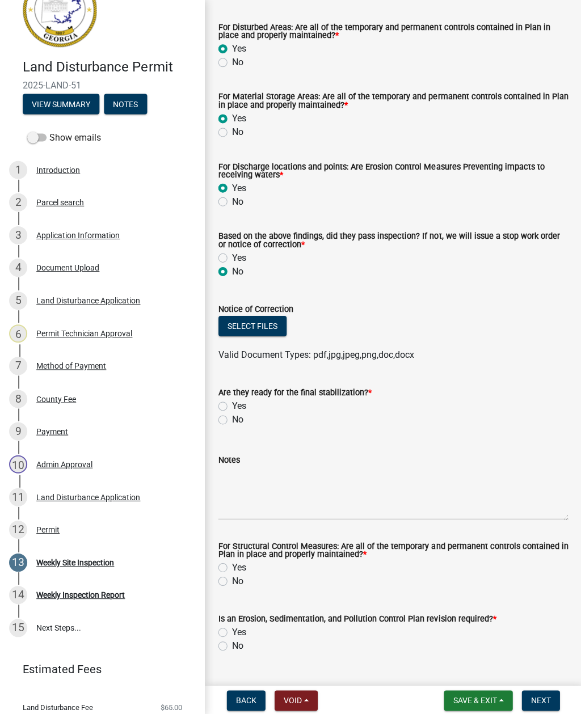
click at [231, 421] on label "No" at bounding box center [236, 419] width 11 height 14
click at [231, 420] on input "No" at bounding box center [234, 415] width 7 height 7
radio input "true"
click at [281, 508] on textarea "Notes" at bounding box center [392, 492] width 349 height 53
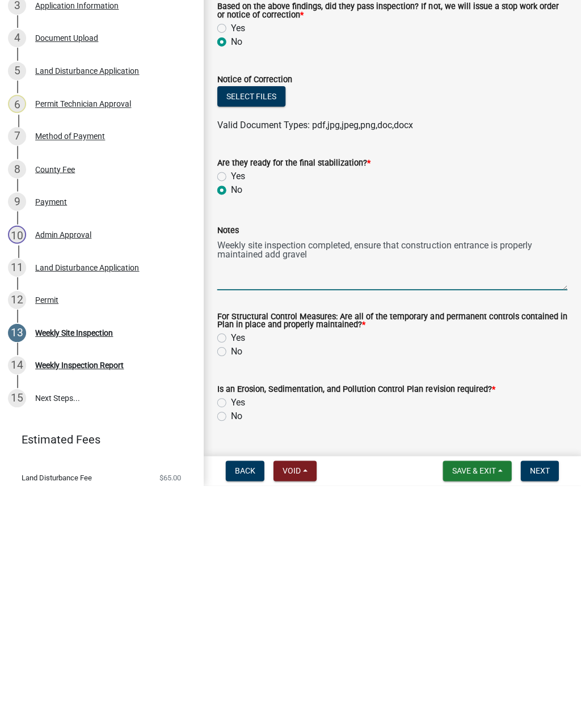
click at [230, 466] on textarea "Weekly site inspection completed, ensure that construction entrance is properly…" at bounding box center [392, 492] width 349 height 53
click at [229, 466] on textarea "Weekly site inspection completed, ensure that construction entrance is properly…" at bounding box center [392, 492] width 349 height 53
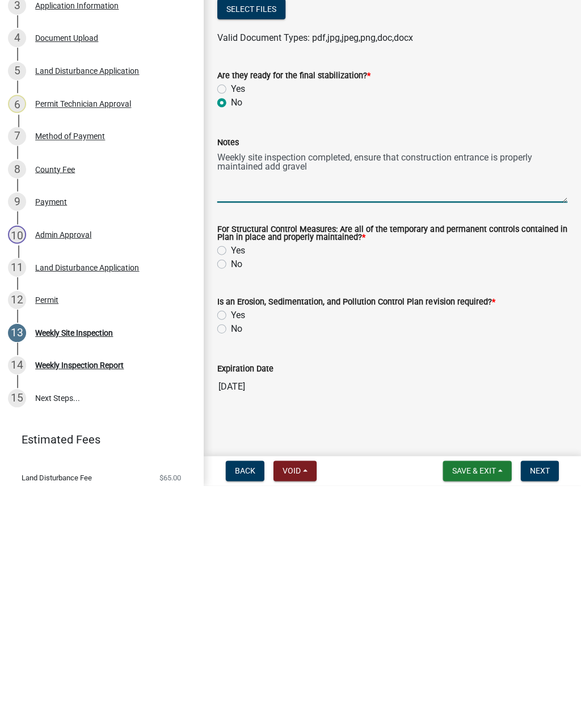
scroll to position [358, 0]
type textarea "Weekly site inspection completed, ensure that construction entrance is properly…"
click at [231, 472] on label "Yes" at bounding box center [238, 479] width 14 height 14
click at [231, 472] on input "Yes" at bounding box center [234, 475] width 7 height 7
radio input "true"
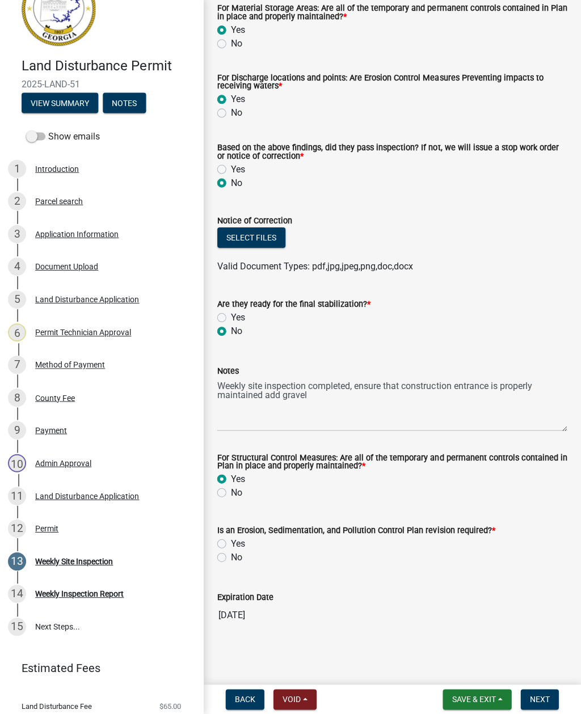
click at [226, 537] on div "Yes" at bounding box center [392, 544] width 349 height 14
click at [231, 538] on label "Yes" at bounding box center [238, 544] width 14 height 14
click at [231, 538] on input "Yes" at bounding box center [234, 540] width 7 height 7
radio input "true"
click at [547, 695] on span "Next" at bounding box center [540, 699] width 20 height 9
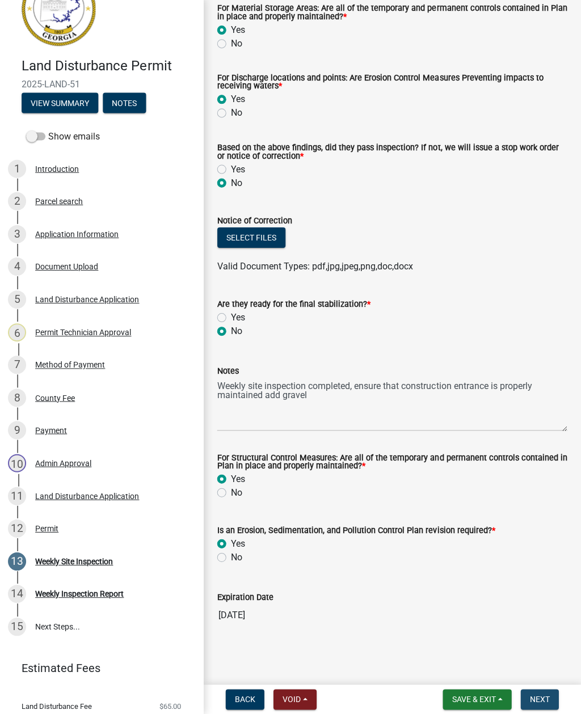
scroll to position [0, 0]
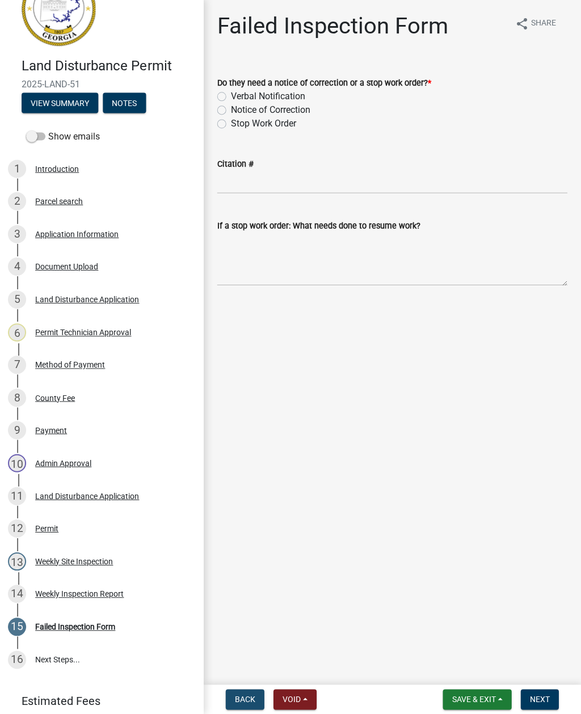
click at [247, 703] on span "Back" at bounding box center [245, 699] width 20 height 9
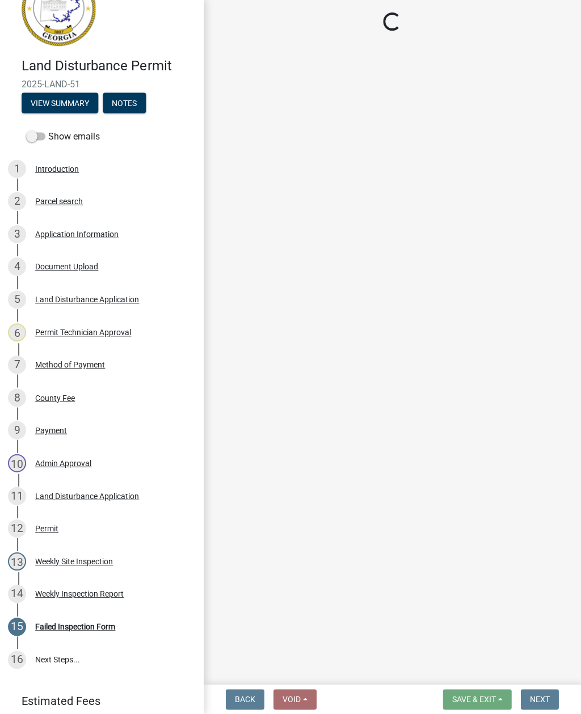
select select "93c72d9c-4ccd-4a4f-9c87-9d2cfc81a2e2"
select select "41005c5c-e1e6-4724-b212-606768993ffb"
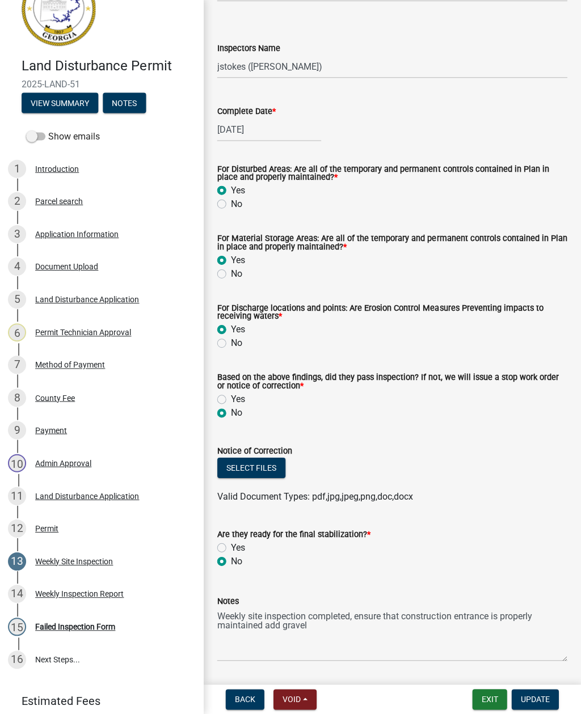
scroll to position [131, 0]
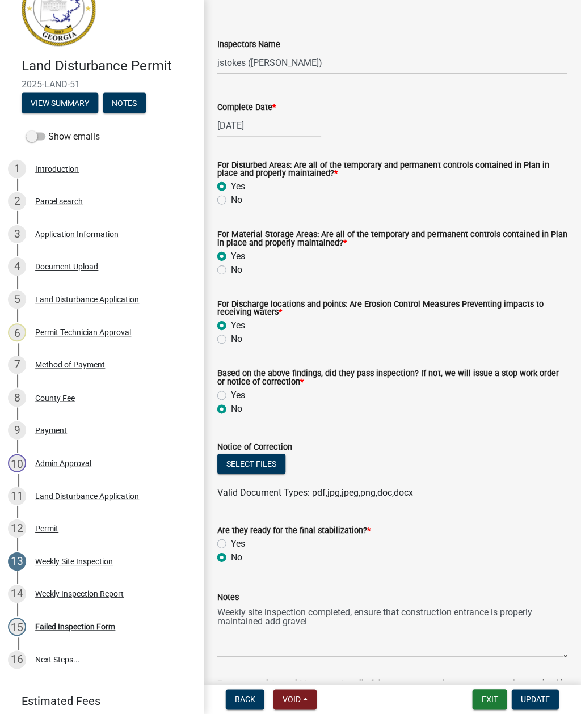
click at [274, 473] on button "Select files" at bounding box center [252, 464] width 68 height 20
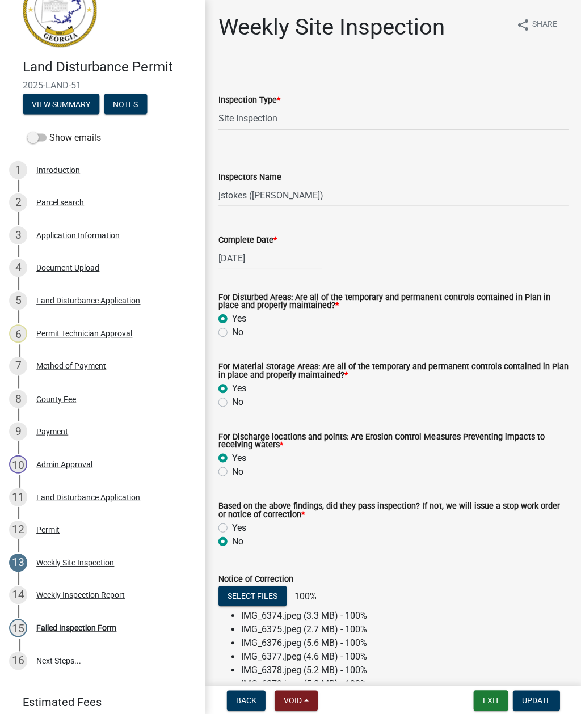
scroll to position [0, 0]
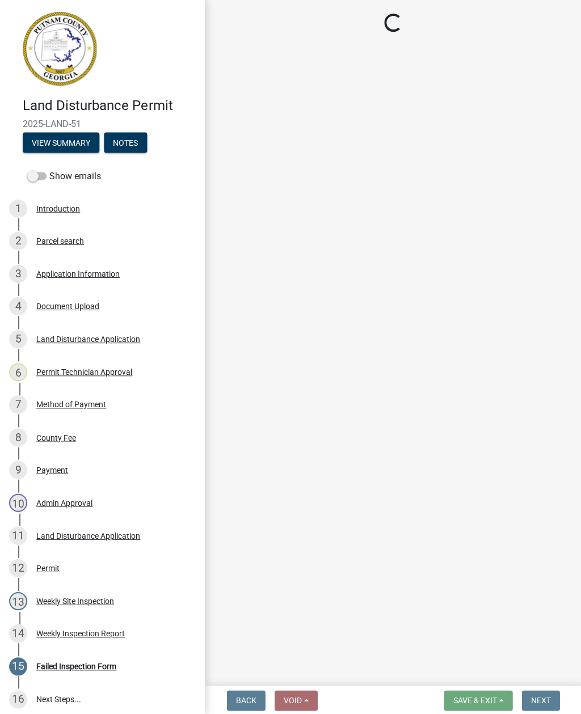
select select "93c72d9c-4ccd-4a4f-9c87-9d2cfc81a2e2"
select select "41005c5c-e1e6-4724-b212-606768993ffb"
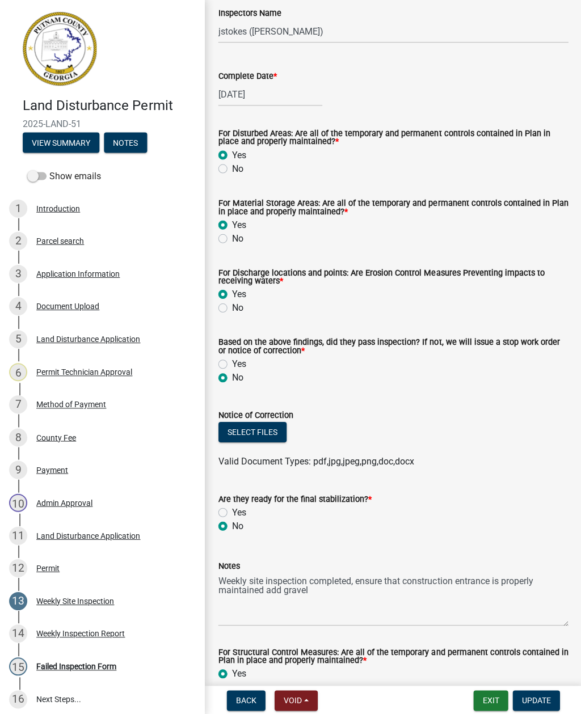
scroll to position [151, 0]
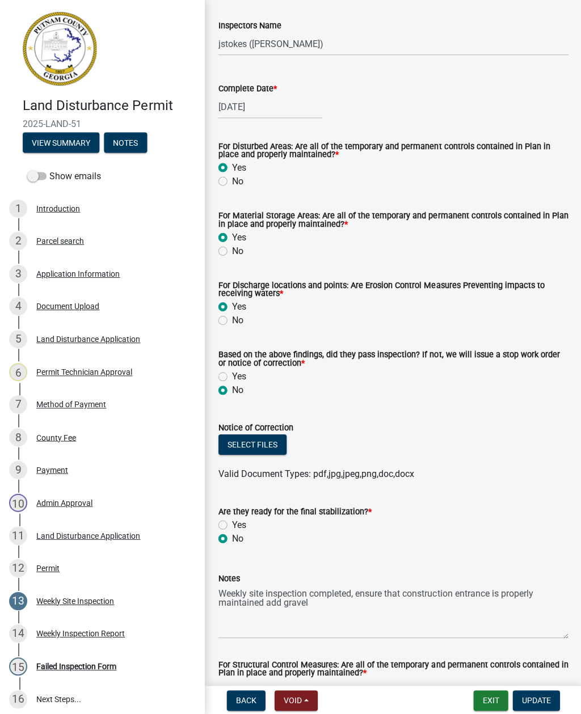
click at [247, 445] on button "Select files" at bounding box center [252, 444] width 68 height 20
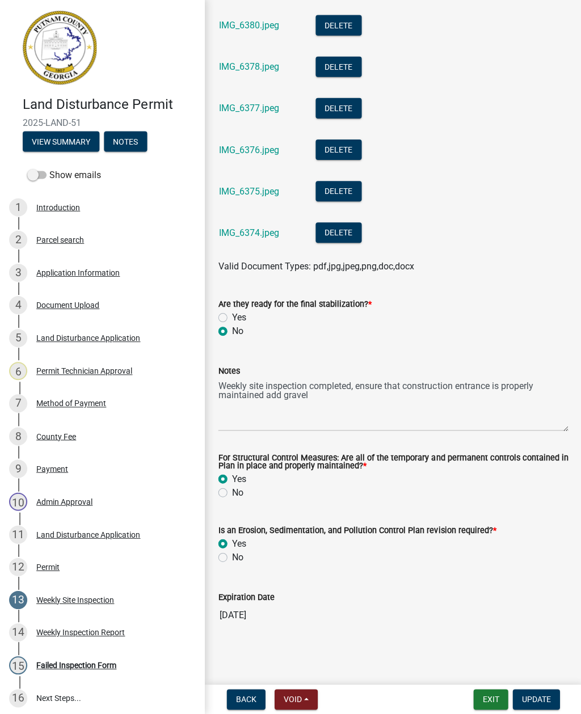
scroll to position [1021, 0]
click at [229, 389] on textarea "Weekly site inspection completed, ensure that construction entrance is properly…" at bounding box center [392, 404] width 349 height 53
click at [229, 380] on textarea "Weekly site inspection completed, ensure that construction entrance is properly…" at bounding box center [392, 404] width 349 height 53
click at [228, 386] on textarea "Weekly site inspection completed, ensure that construction entrance is properly…" at bounding box center [392, 404] width 349 height 53
click at [530, 313] on div "Yes" at bounding box center [392, 318] width 349 height 14
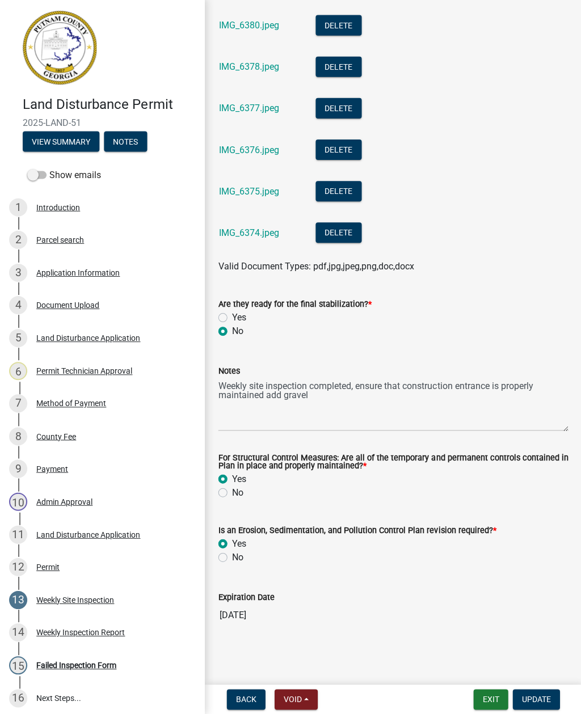
click at [542, 696] on span "Update" at bounding box center [535, 699] width 29 height 9
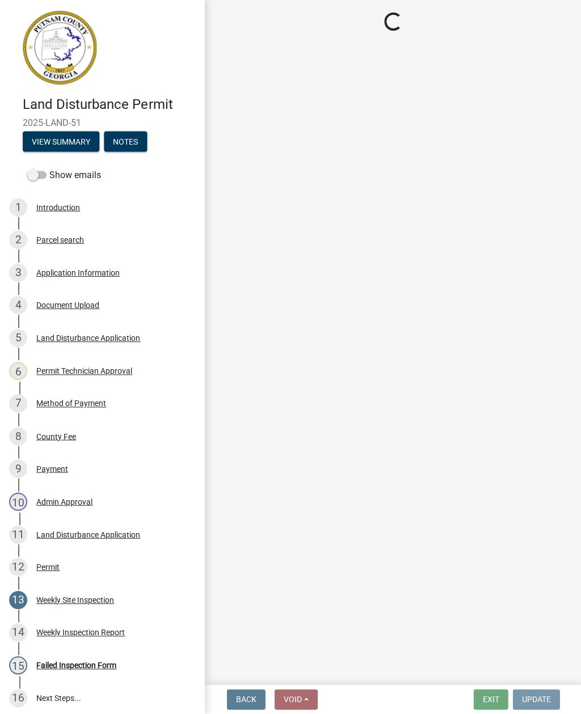
scroll to position [0, 0]
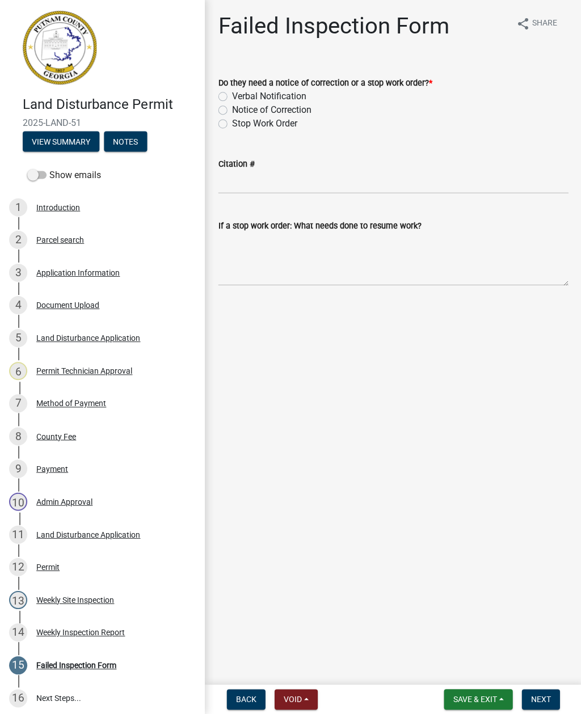
click at [231, 113] on label "Notice of Correction" at bounding box center [270, 111] width 79 height 14
click at [231, 112] on input "Notice of Correction" at bounding box center [234, 107] width 7 height 7
radio input "true"
click at [545, 695] on span "Next" at bounding box center [540, 699] width 20 height 9
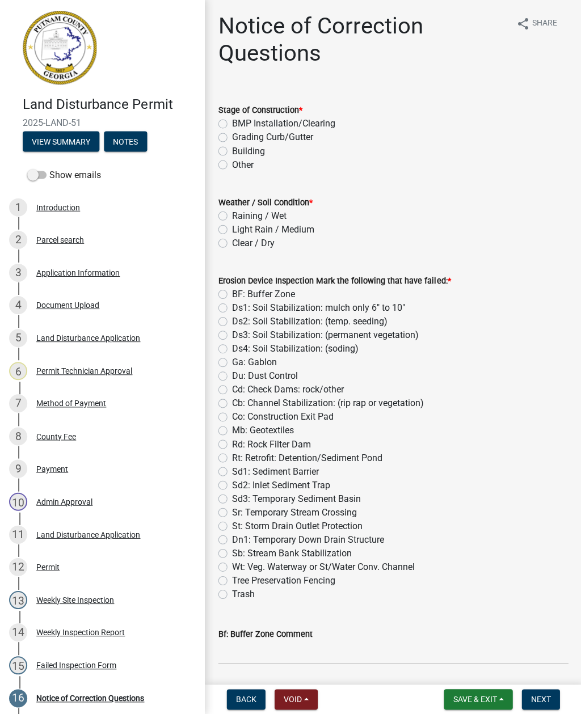
click at [231, 126] on label "BMP Installation/Clearing" at bounding box center [282, 125] width 103 height 14
click at [231, 125] on input "BMP Installation/Clearing" at bounding box center [234, 121] width 7 height 7
radio input "true"
click at [231, 247] on label "Clear / Dry" at bounding box center [252, 244] width 43 height 14
click at [231, 244] on input "Clear / Dry" at bounding box center [234, 240] width 7 height 7
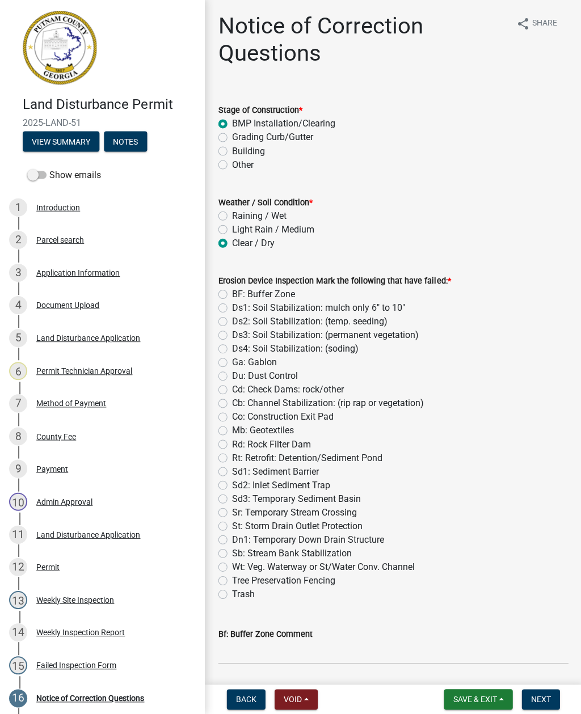
radio input "true"
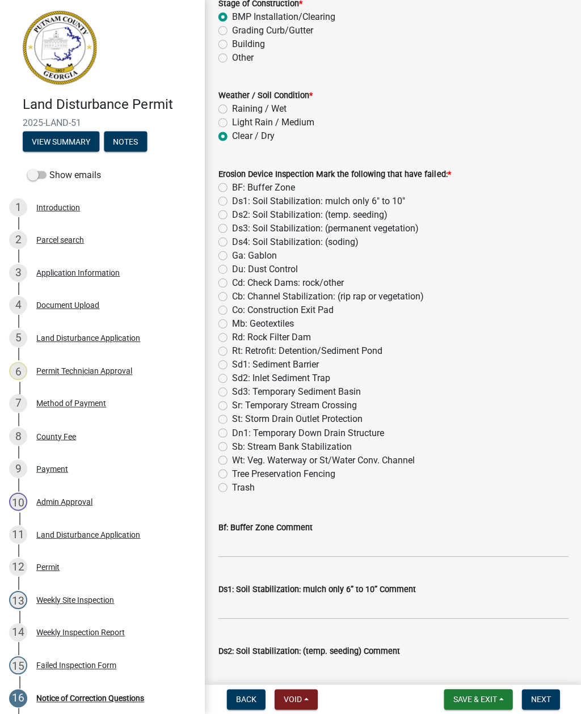
scroll to position [107, 0]
click at [231, 324] on label "Mb: Geotextiles" at bounding box center [262, 324] width 62 height 14
click at [231, 324] on input "Mb: Geotextiles" at bounding box center [234, 320] width 7 height 7
radio input "true"
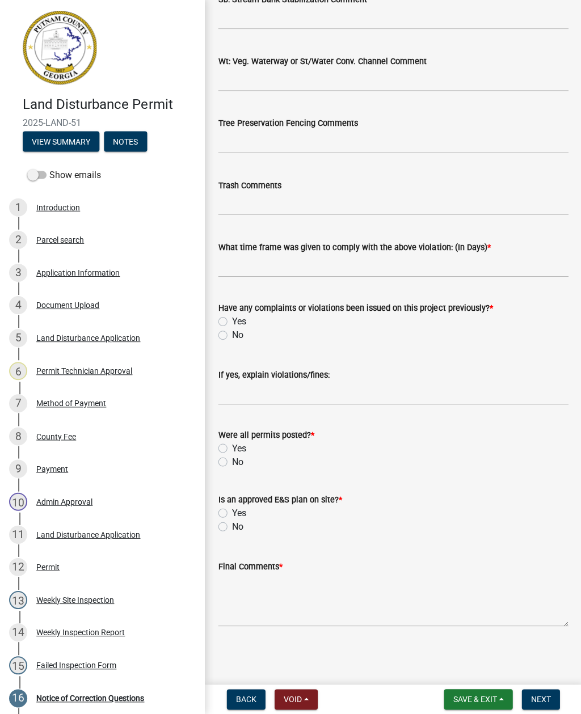
scroll to position [1808, 0]
click at [241, 269] on input "text" at bounding box center [392, 266] width 349 height 23
type input "2"
click at [231, 331] on label "No" at bounding box center [236, 336] width 11 height 14
click at [231, 331] on input "No" at bounding box center [234, 332] width 7 height 7
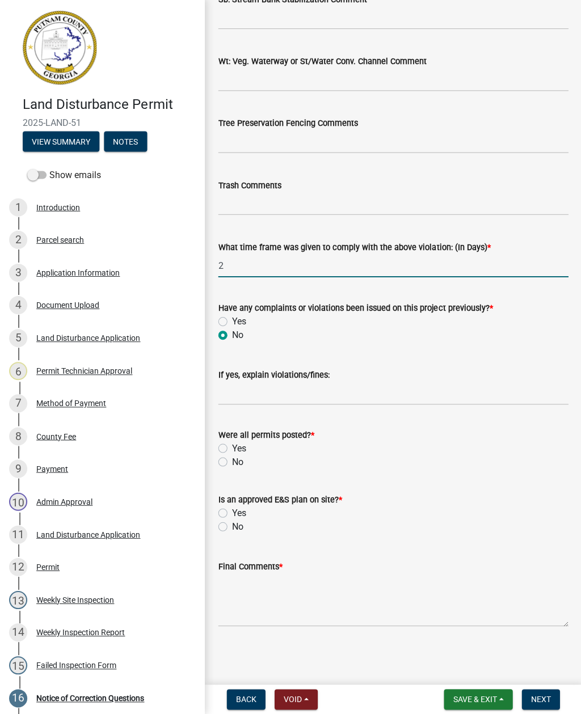
radio input "true"
click at [227, 439] on div "Were all permits posted? *" at bounding box center [392, 435] width 349 height 14
click at [231, 450] on label "Yes" at bounding box center [238, 449] width 14 height 14
click at [231, 449] on input "Yes" at bounding box center [234, 445] width 7 height 7
radio input "true"
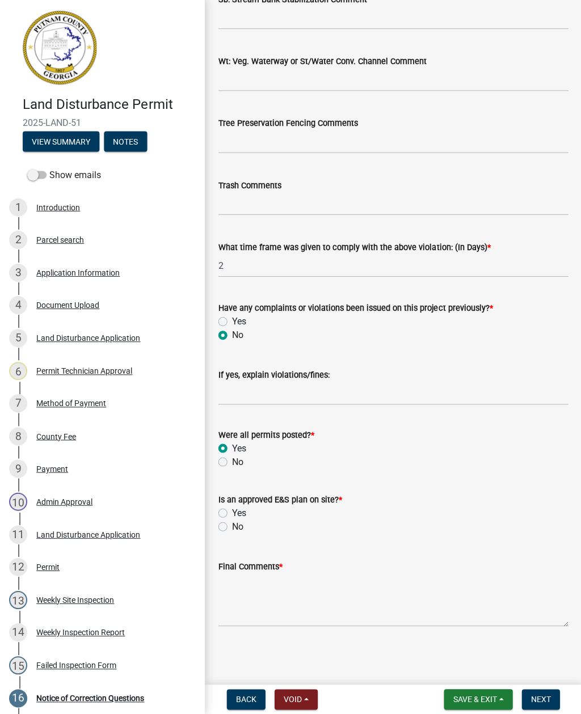
click at [228, 506] on div "Yes" at bounding box center [392, 513] width 349 height 14
click at [231, 515] on label "Yes" at bounding box center [238, 513] width 14 height 14
click at [231, 514] on input "Yes" at bounding box center [234, 509] width 7 height 7
radio input "true"
click at [263, 609] on textarea "Final Comments *" at bounding box center [392, 599] width 349 height 53
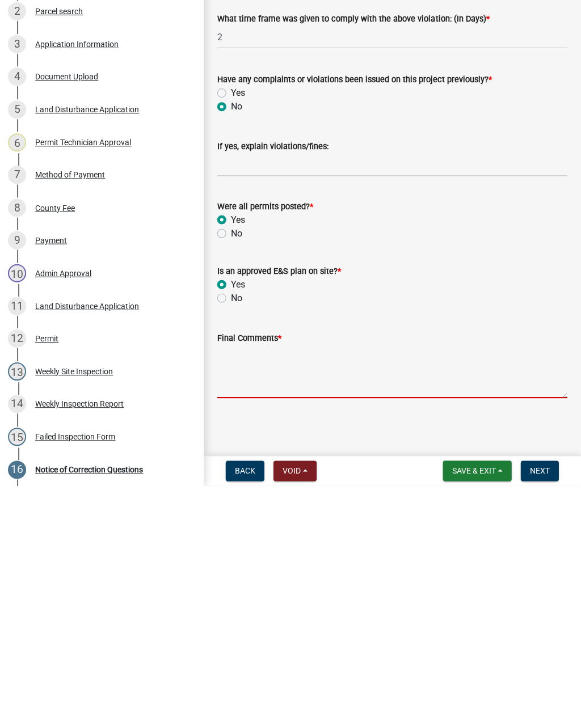
click at [248, 573] on textarea "Final Comments *" at bounding box center [392, 599] width 349 height 53
paste textarea "Weekly site inspection completed, ensure that construction entrance is properly…"
type textarea "Weekly site inspection completed, ensure that construction entrance is properly…"
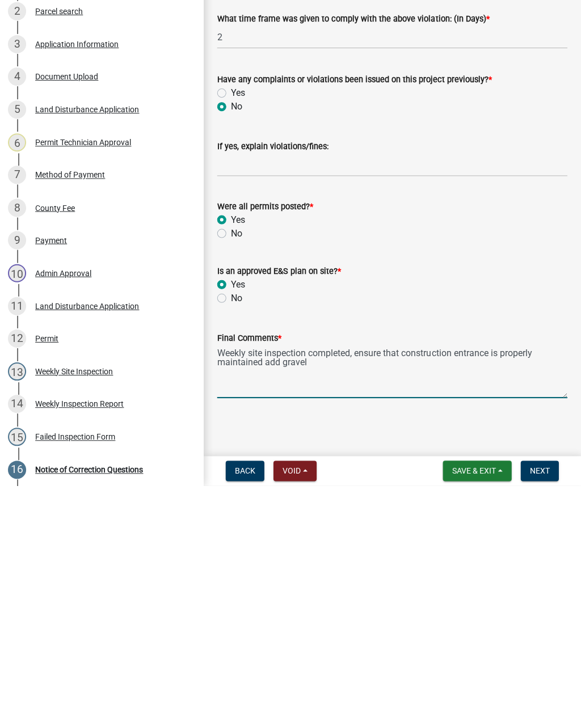
click at [545, 695] on span "Next" at bounding box center [540, 699] width 20 height 9
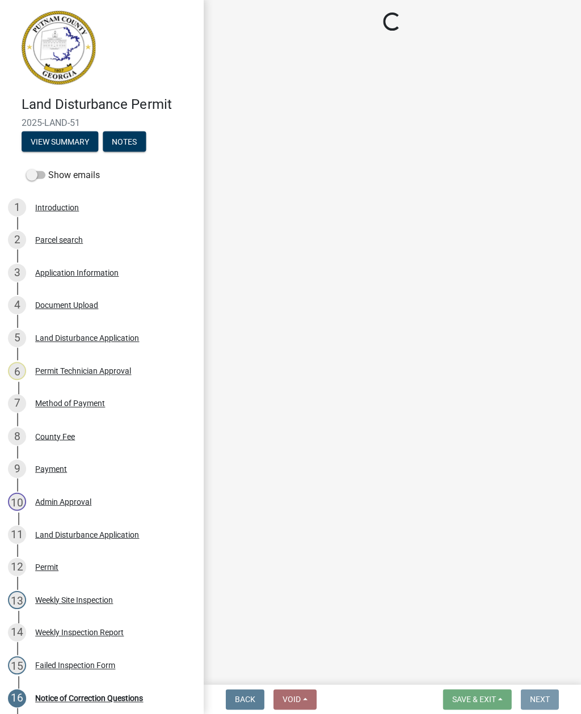
scroll to position [0, 0]
select select "af3c6edf-34d7-49be-824e-99d5d0a3954f"
